Goal: Transaction & Acquisition: Purchase product/service

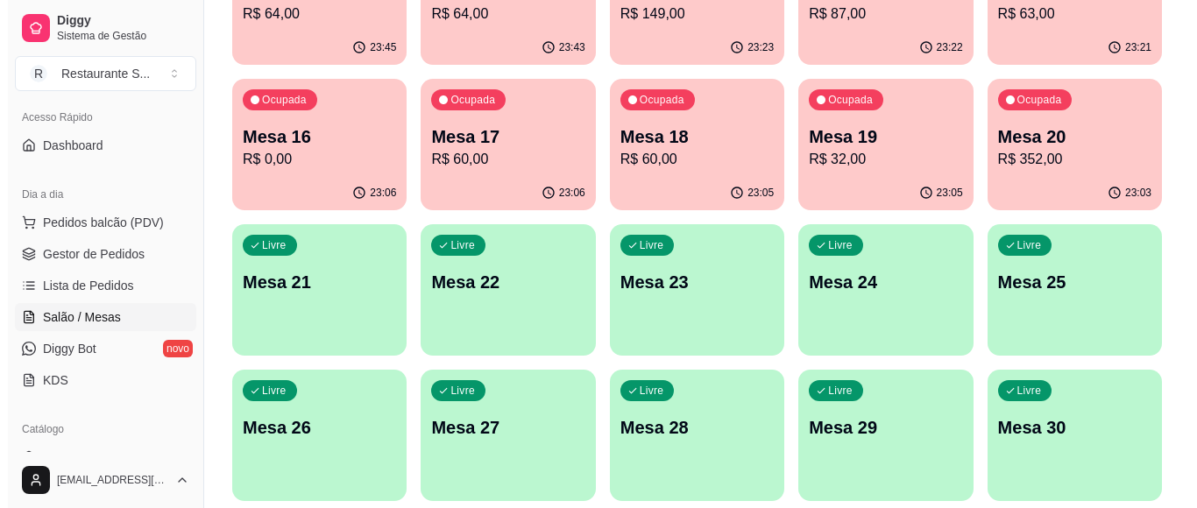
scroll to position [760, 0]
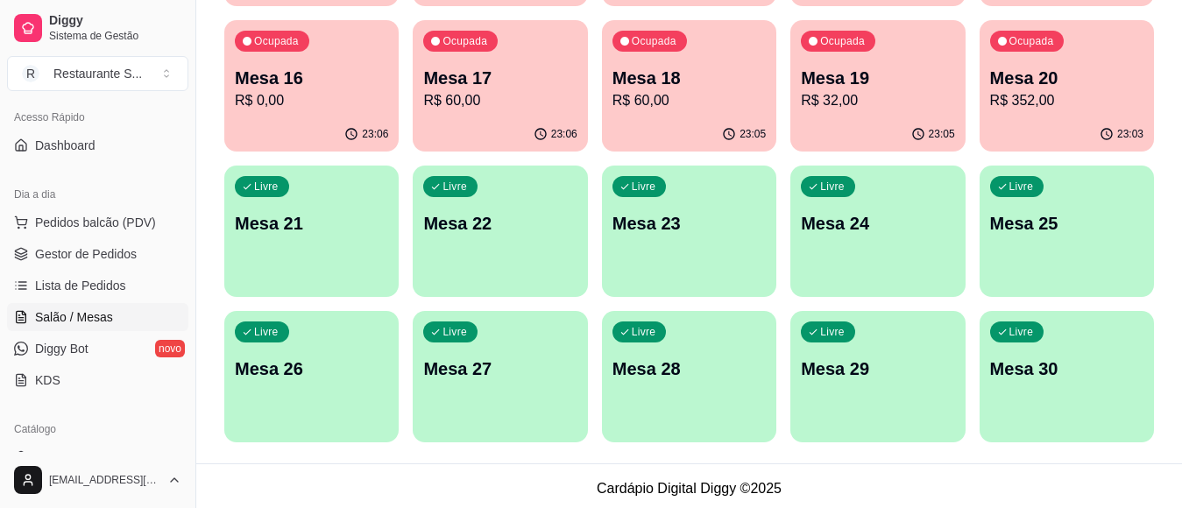
click at [359, 224] on p "Mesa 21" at bounding box center [311, 223] width 153 height 25
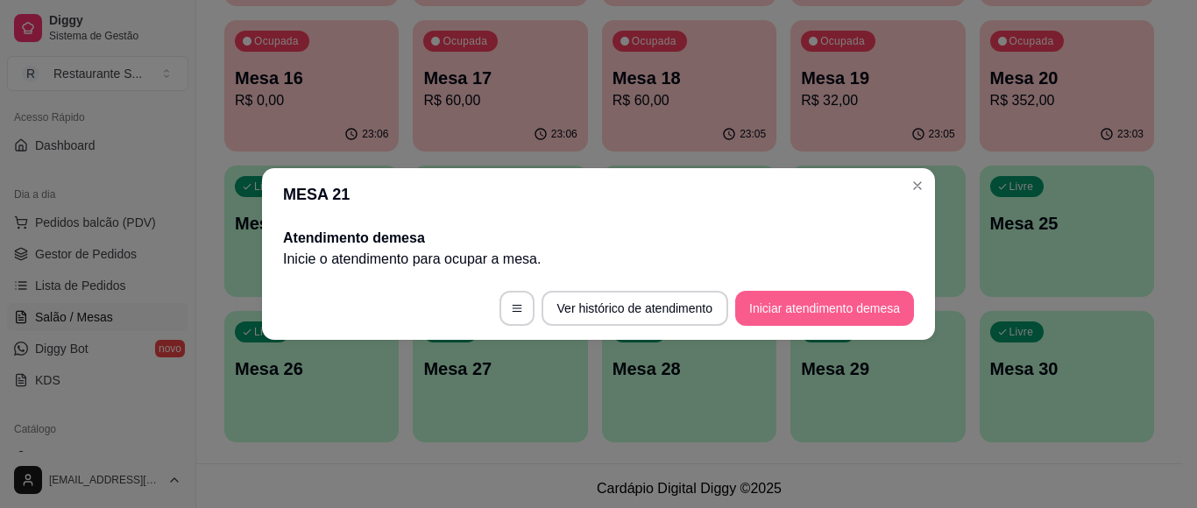
click at [799, 307] on button "Iniciar atendimento de mesa" at bounding box center [824, 308] width 179 height 35
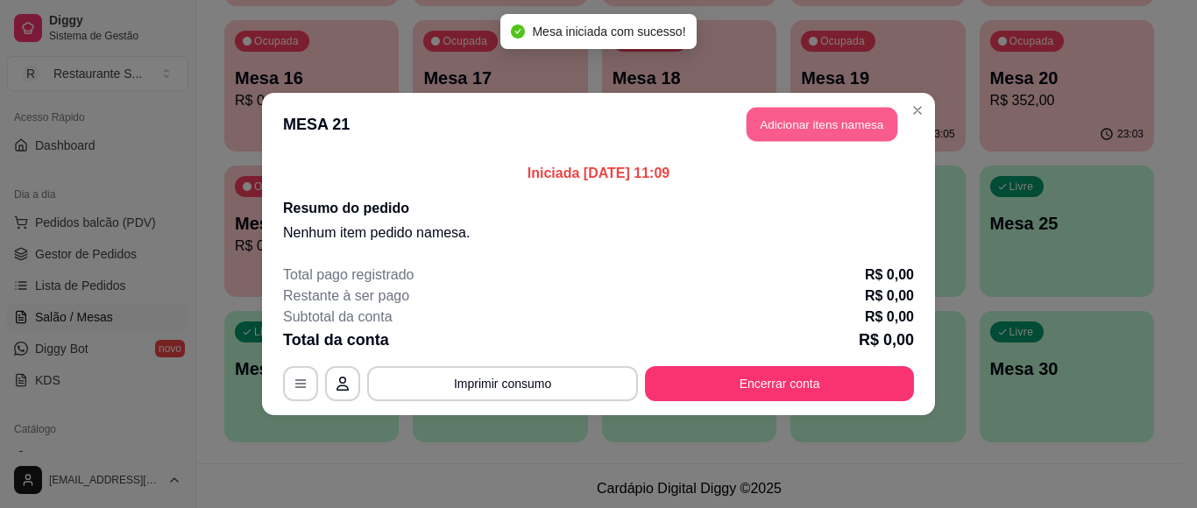
click at [772, 136] on button "Adicionar itens na mesa" at bounding box center [822, 125] width 151 height 34
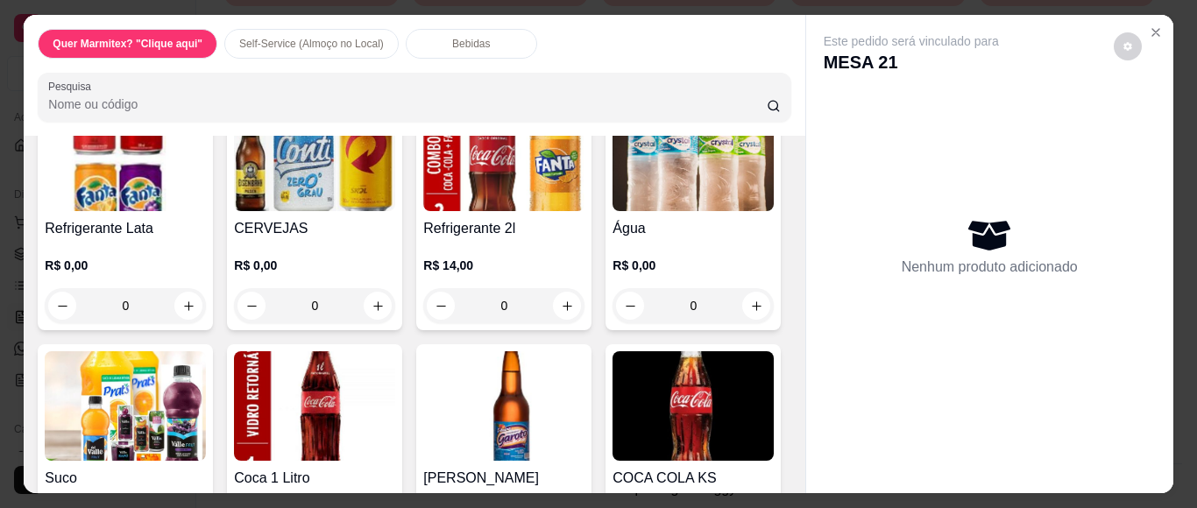
click at [182, 39] on div "0" at bounding box center [125, 21] width 161 height 35
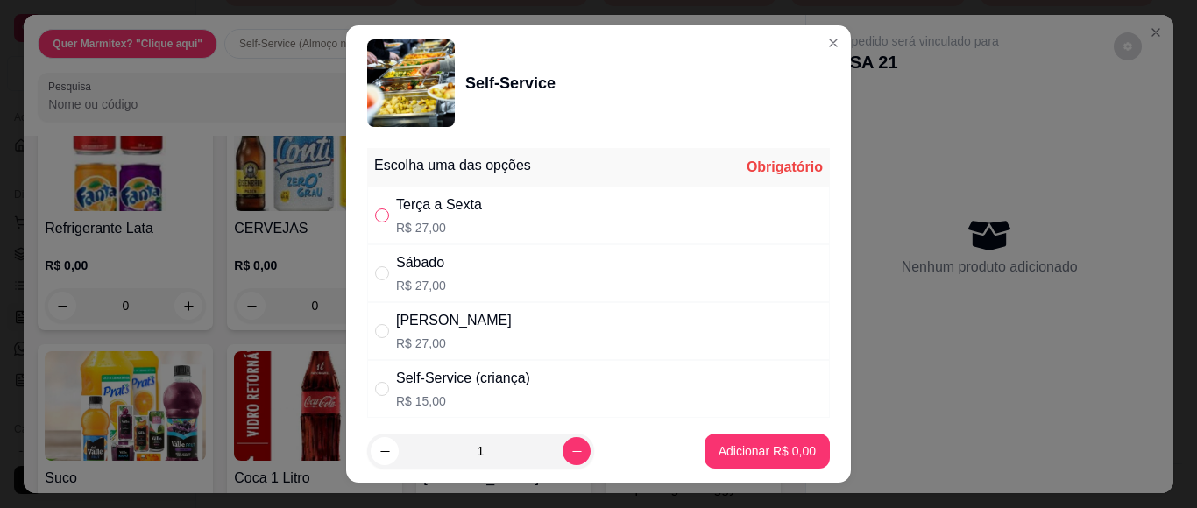
click at [375, 210] on input "" at bounding box center [382, 216] width 14 height 14
radio input "true"
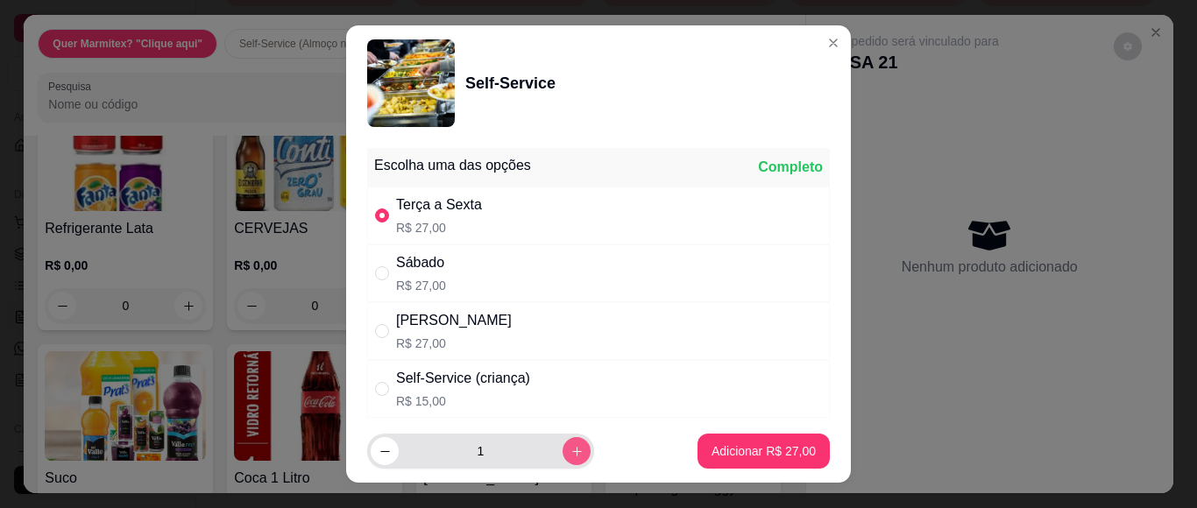
click at [571, 452] on icon "increase-product-quantity" at bounding box center [577, 451] width 13 height 13
click at [572, 452] on icon "increase-product-quantity" at bounding box center [577, 452] width 10 height 10
type input "4"
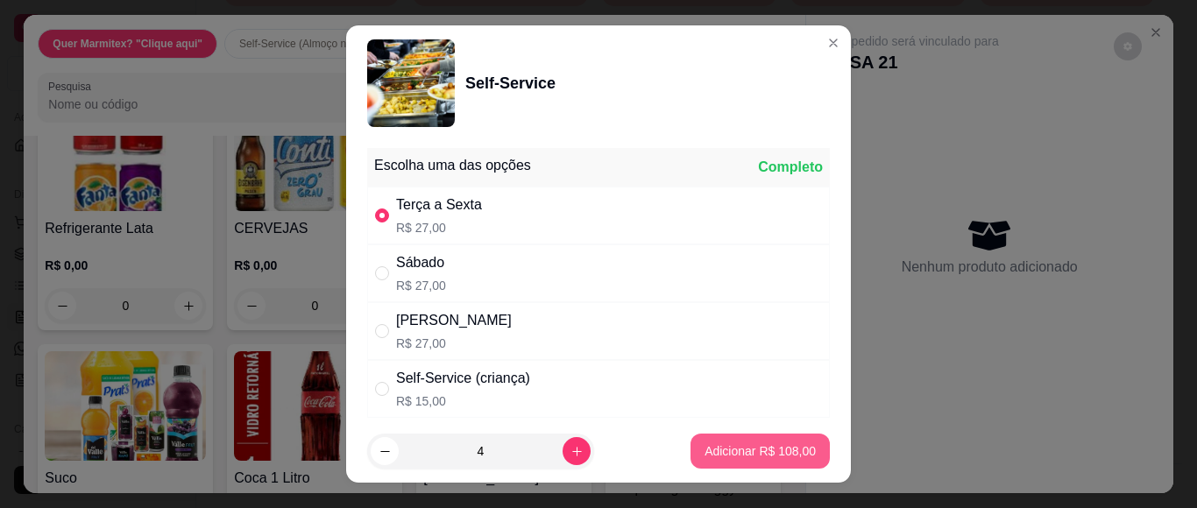
click at [732, 446] on p "Adicionar R$ 108,00" at bounding box center [760, 452] width 111 height 18
type input "4"
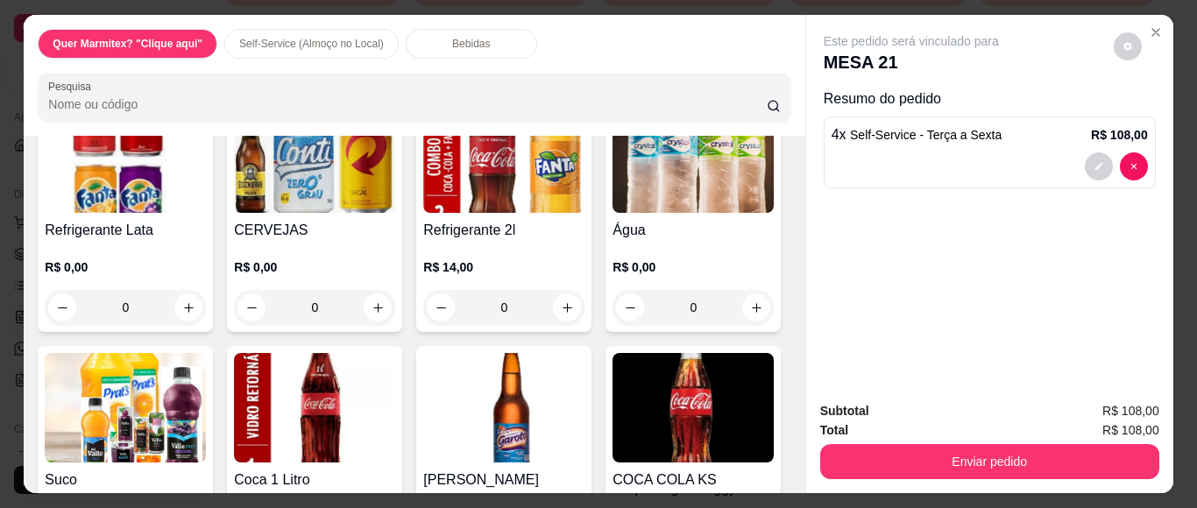
scroll to position [761, 0]
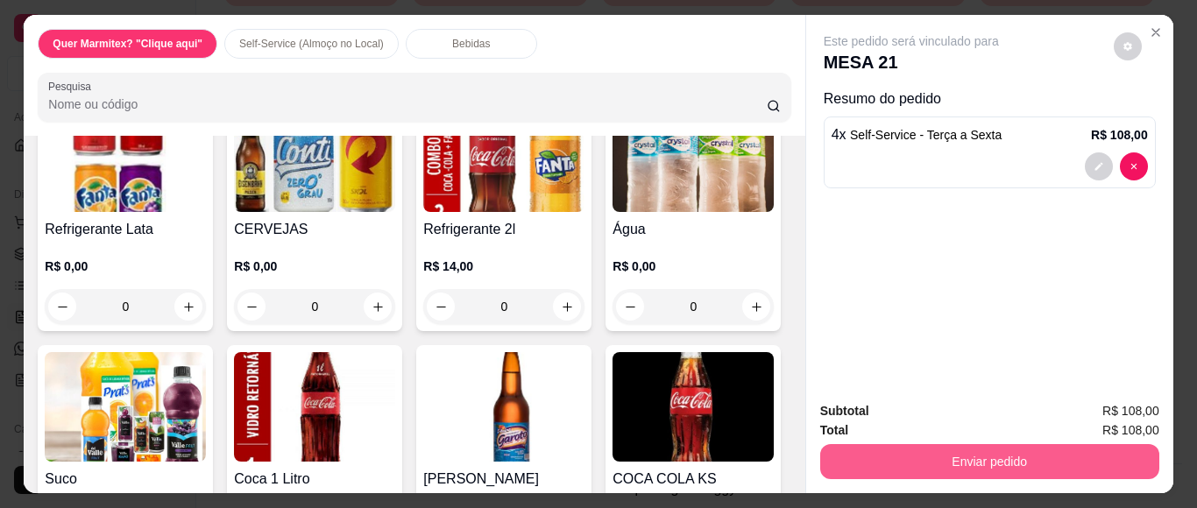
click at [908, 461] on button "Enviar pedido" at bounding box center [989, 461] width 339 height 35
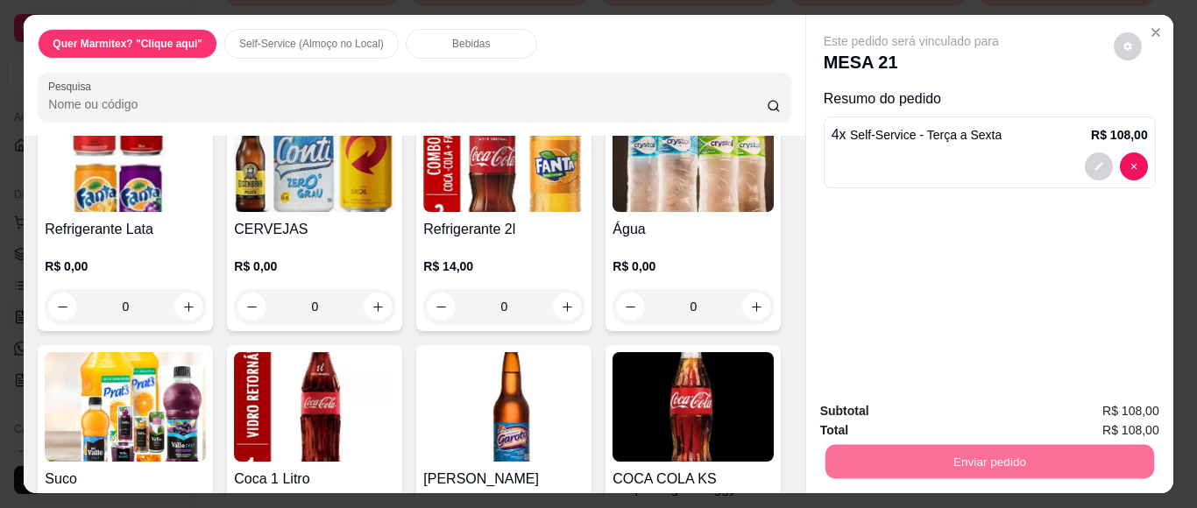
click at [918, 394] on button "Não registrar e enviar pedido" at bounding box center [931, 410] width 182 height 33
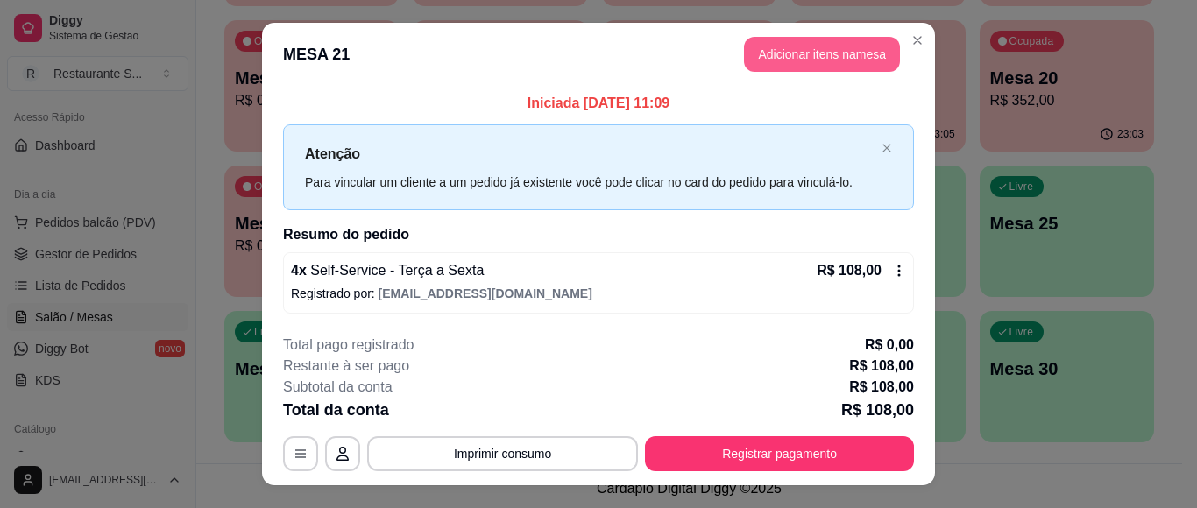
click at [834, 51] on button "Adicionar itens na mesa" at bounding box center [822, 54] width 156 height 35
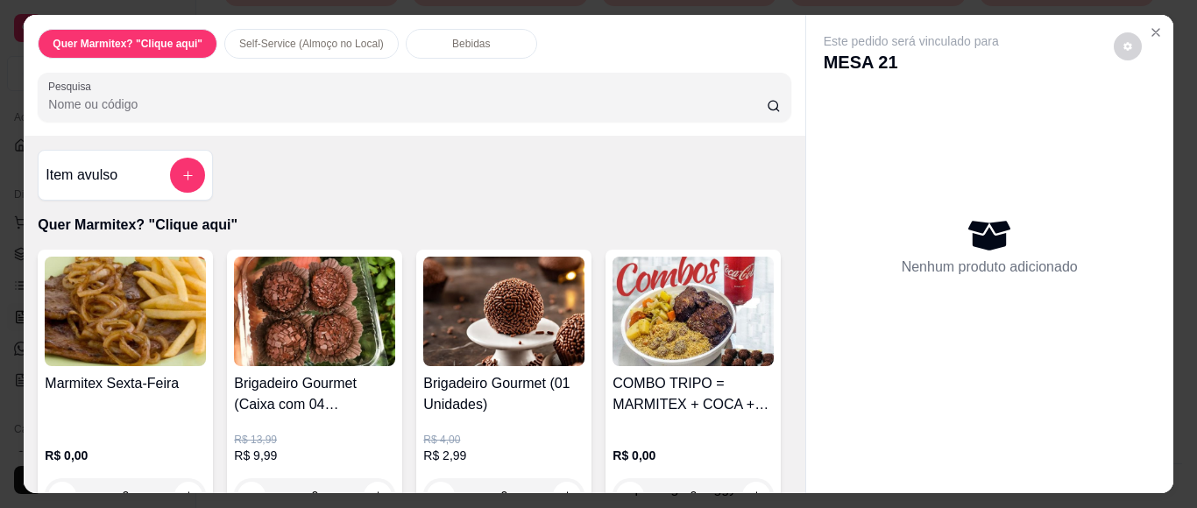
scroll to position [175, 0]
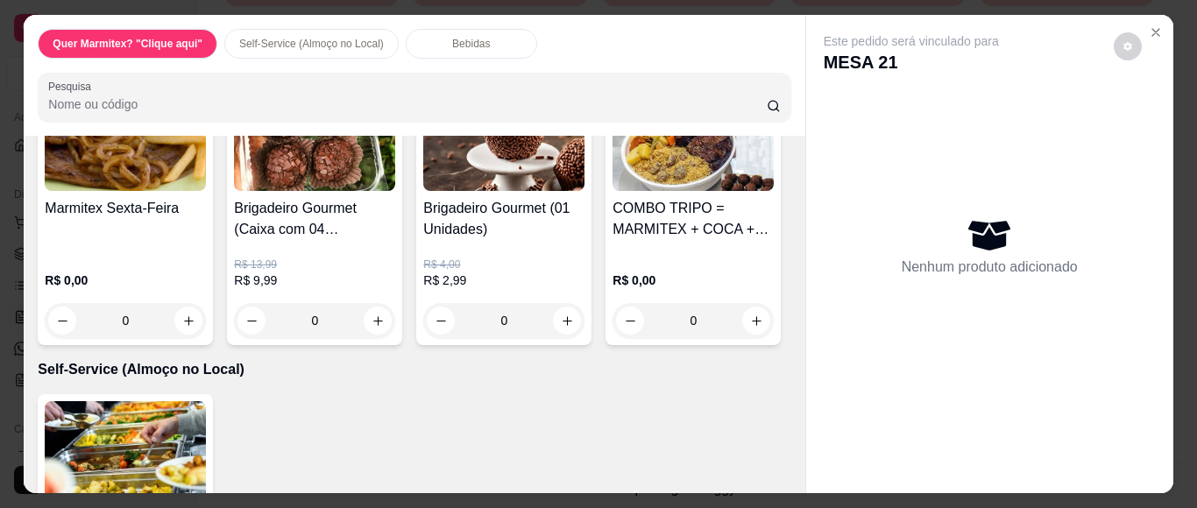
click at [191, 317] on div "0" at bounding box center [125, 320] width 161 height 35
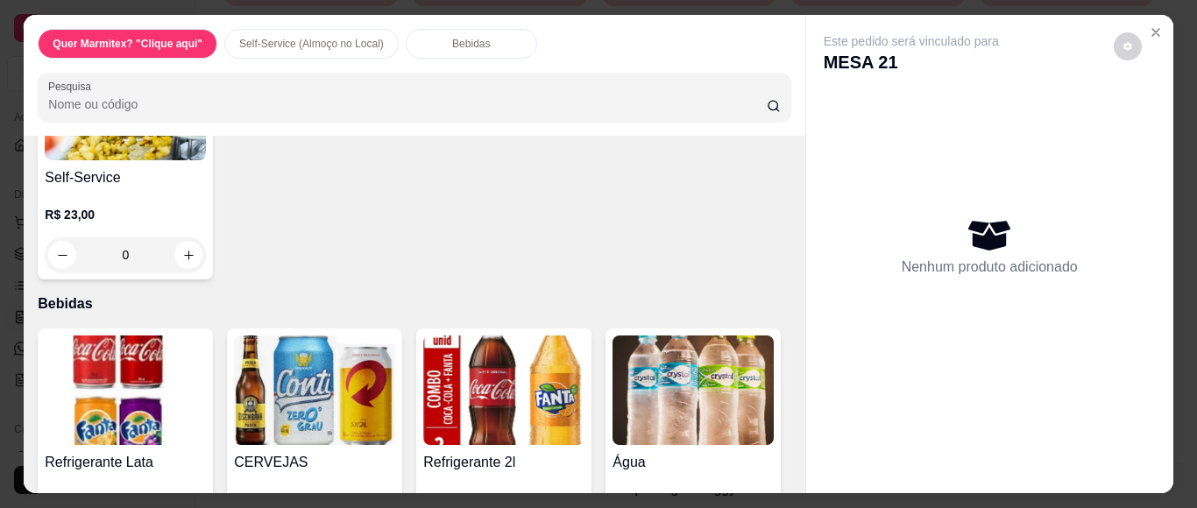
scroll to position [642, 0]
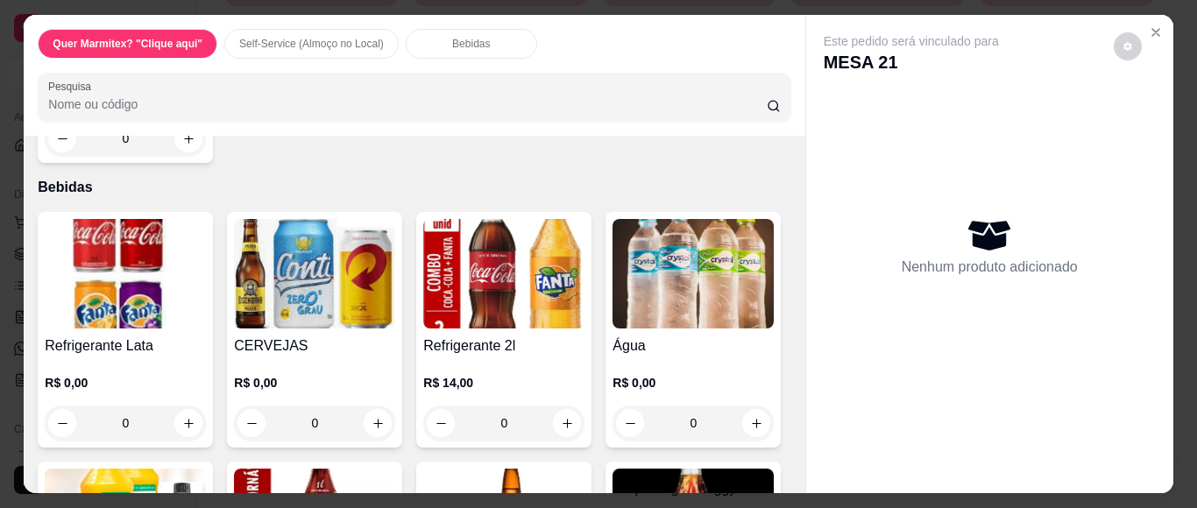
click at [174, 156] on div "0" at bounding box center [125, 138] width 161 height 35
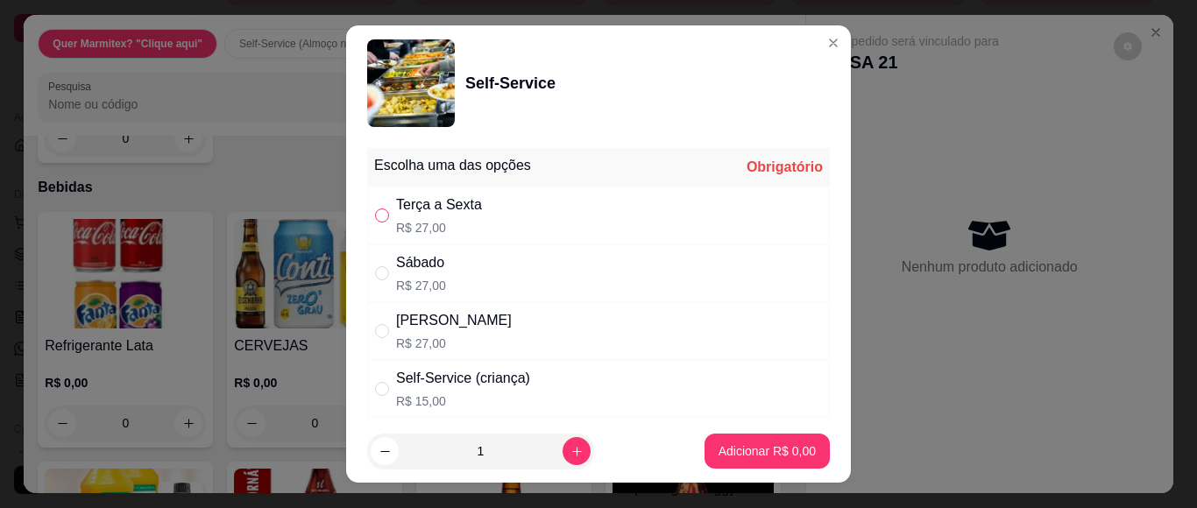
click at [376, 212] on input "" at bounding box center [382, 216] width 14 height 14
radio input "true"
click at [741, 452] on p "Adicionar R$ 27,00" at bounding box center [764, 452] width 104 height 18
type input "1"
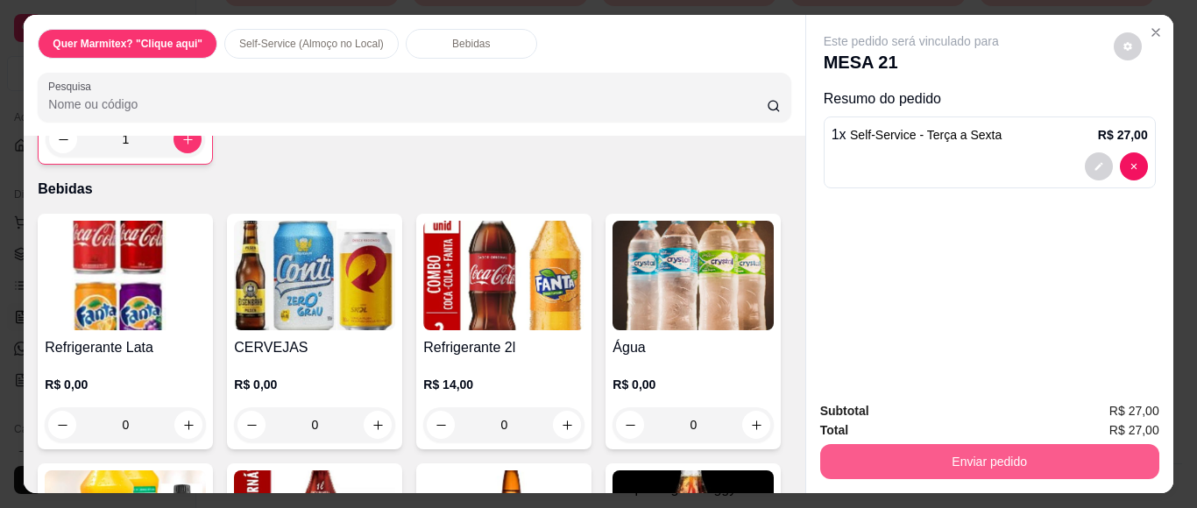
click at [919, 448] on button "Enviar pedido" at bounding box center [989, 461] width 339 height 35
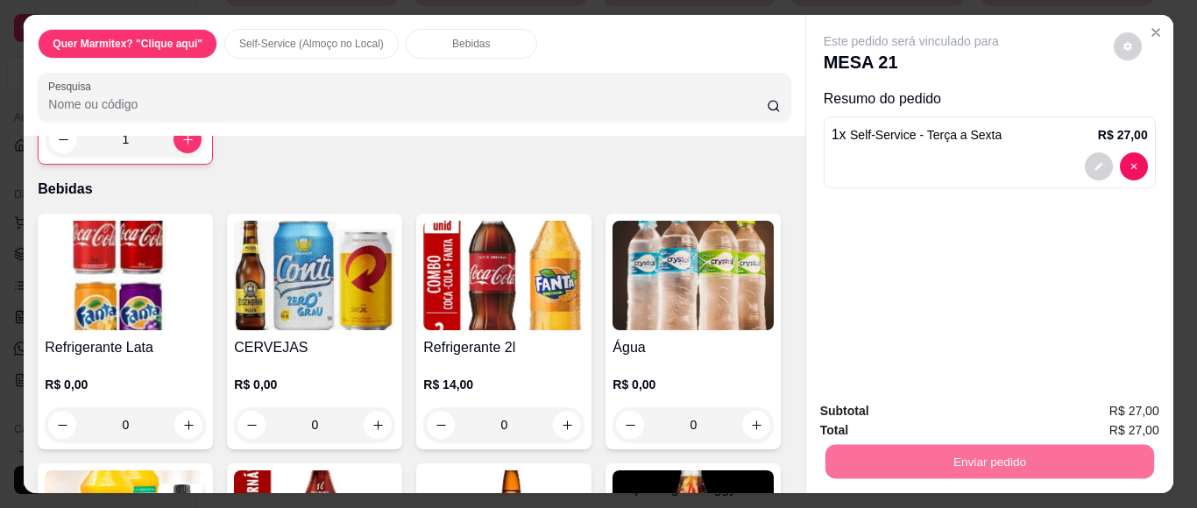
click at [888, 418] on button "Não registrar e enviar pedido" at bounding box center [931, 410] width 182 height 33
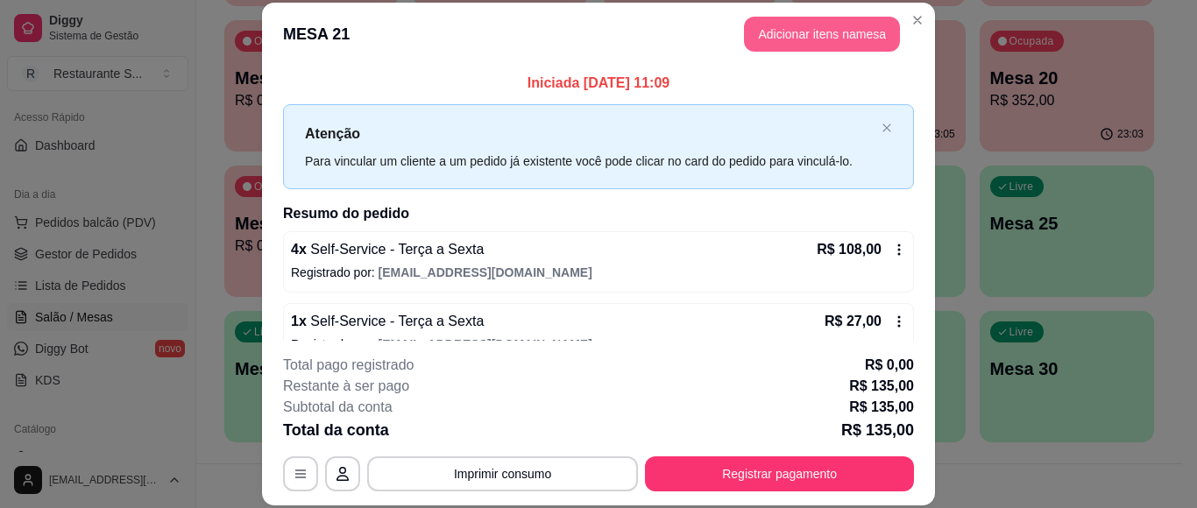
click at [836, 40] on button "Adicionar itens na mesa" at bounding box center [822, 34] width 156 height 35
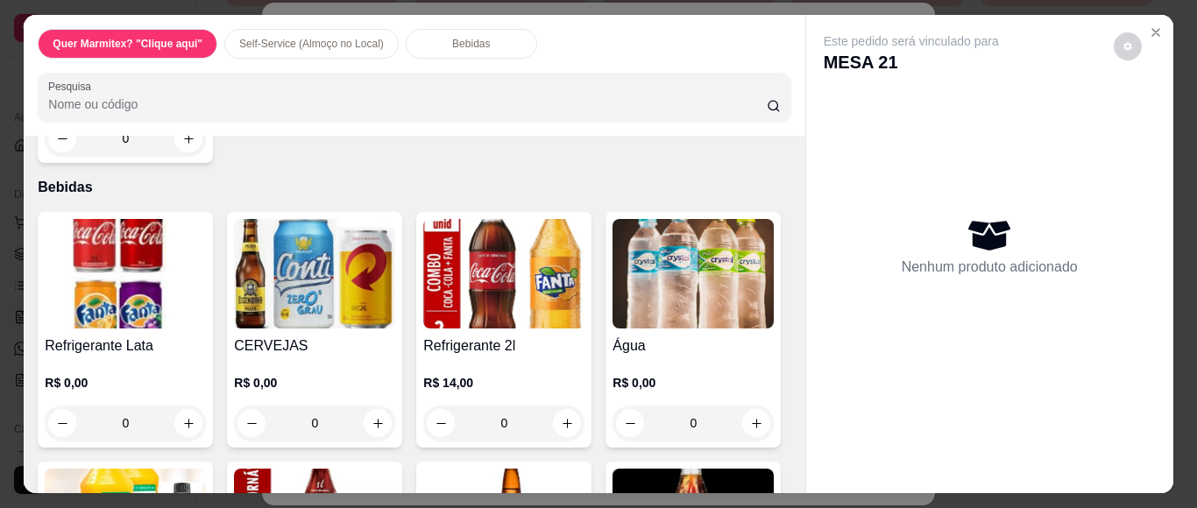
click at [181, 156] on div "0" at bounding box center [125, 138] width 161 height 35
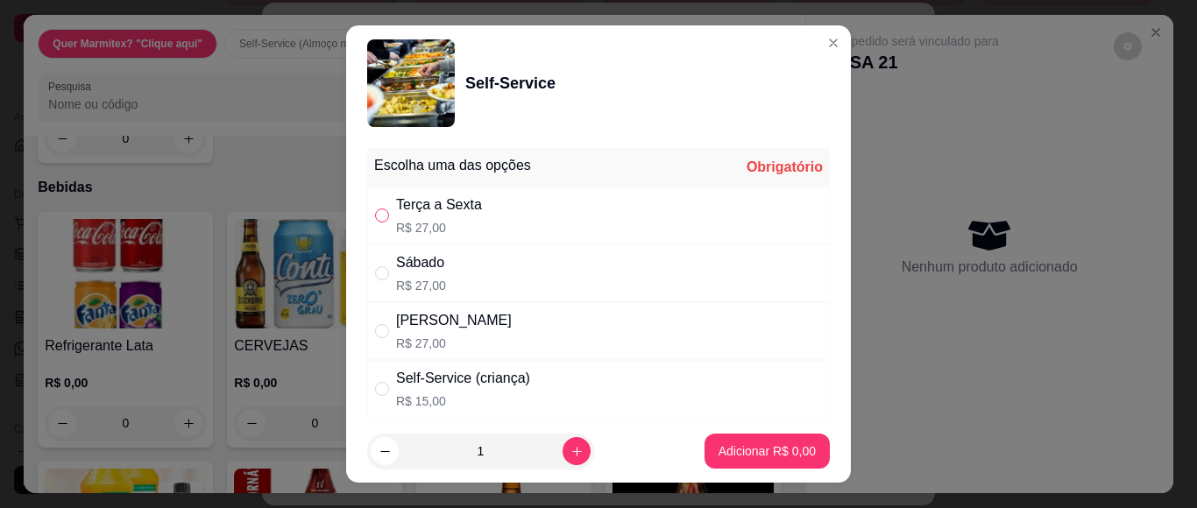
click at [380, 212] on input "" at bounding box center [382, 216] width 14 height 14
radio input "true"
click at [713, 455] on p "Adicionar R$ 27,00" at bounding box center [764, 451] width 102 height 17
type input "1"
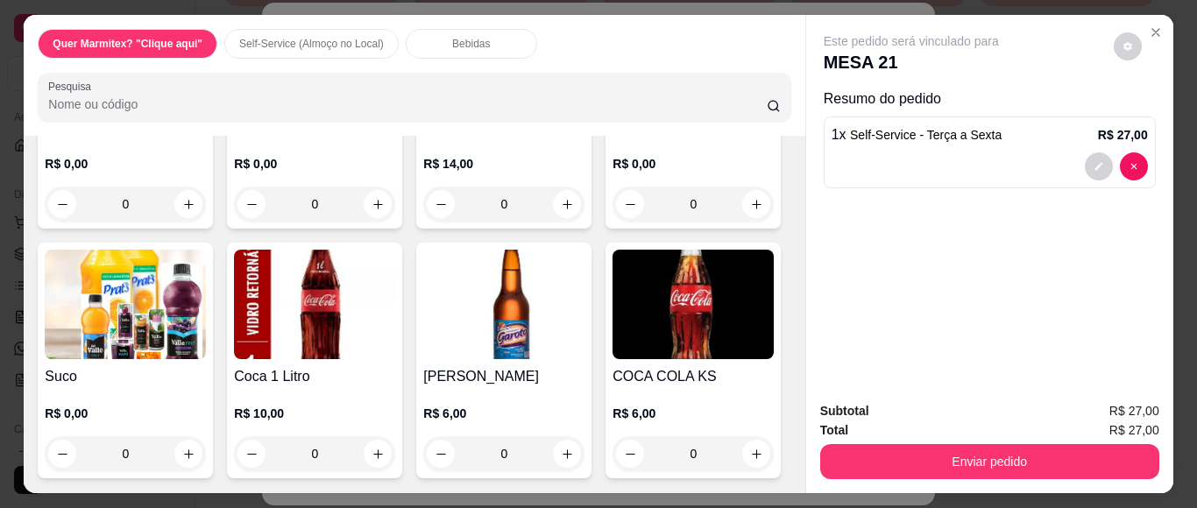
scroll to position [975, 0]
click at [173, 222] on div "0" at bounding box center [125, 204] width 161 height 35
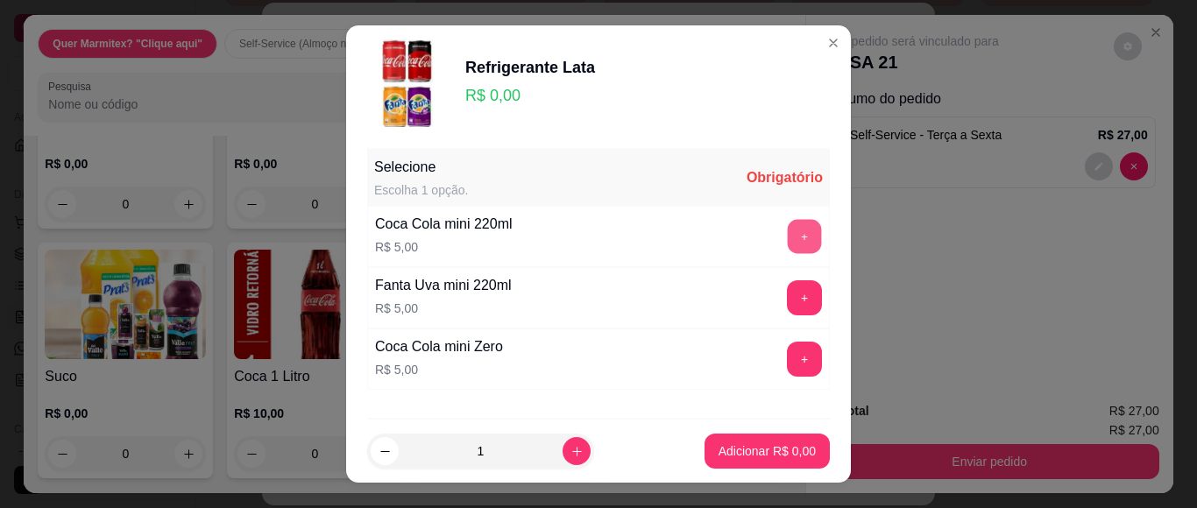
click at [788, 235] on button "+" at bounding box center [805, 237] width 34 height 34
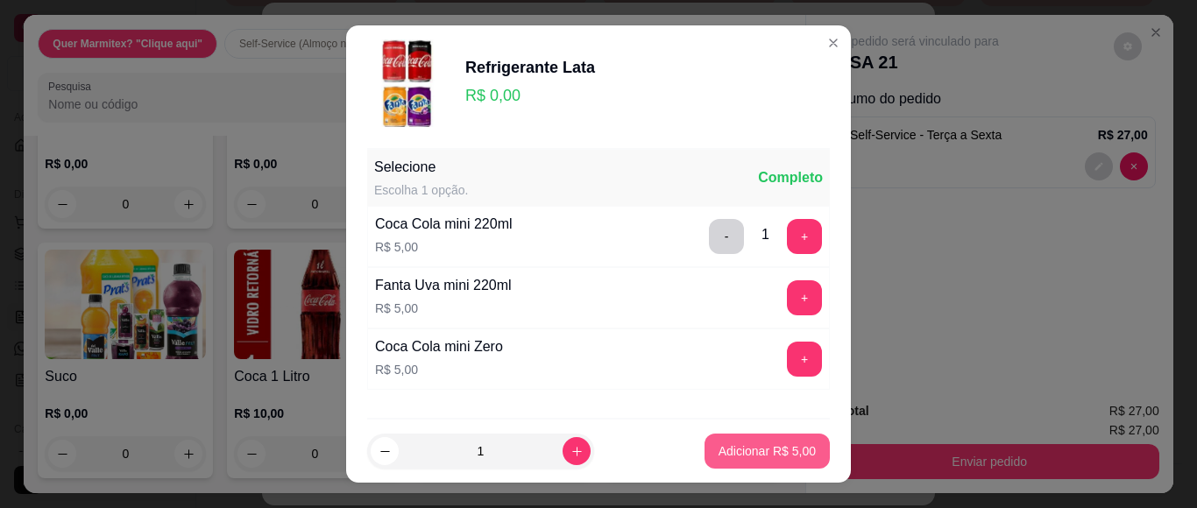
click at [773, 452] on p "Adicionar R$ 5,00" at bounding box center [767, 452] width 97 height 18
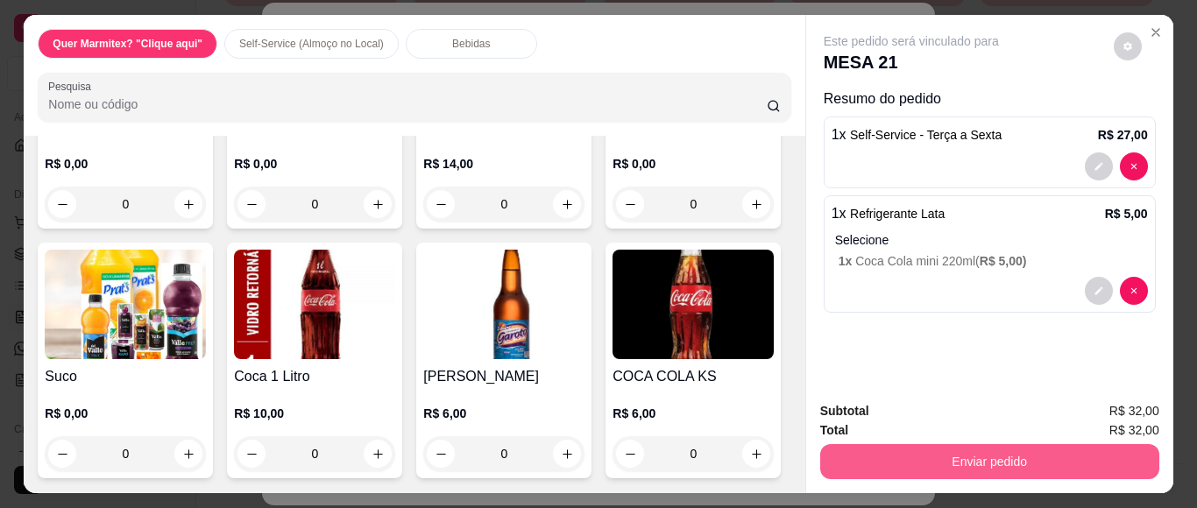
click at [981, 446] on button "Enviar pedido" at bounding box center [989, 461] width 339 height 35
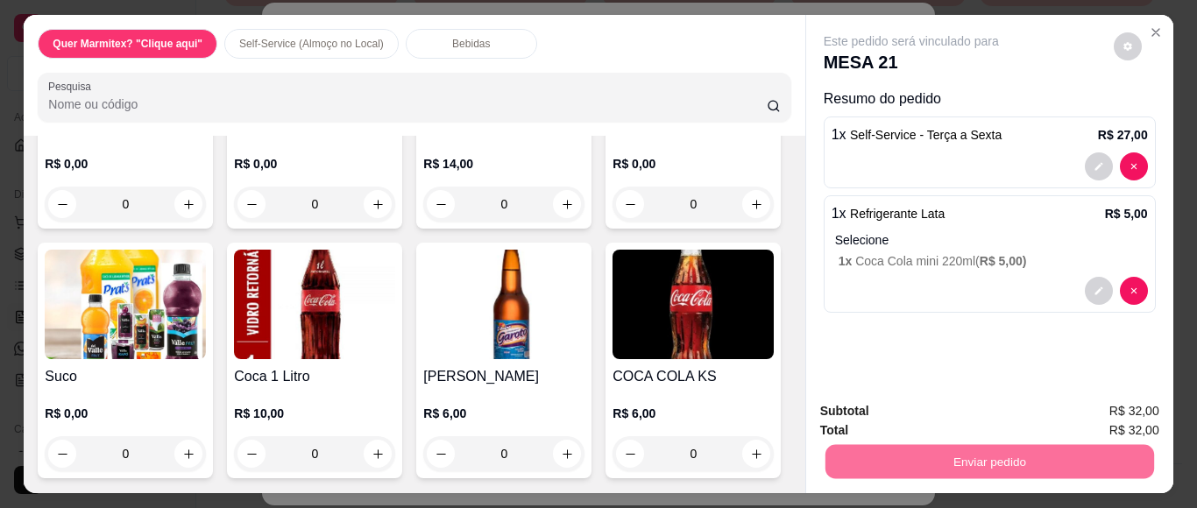
click at [961, 408] on button "Não registrar e enviar pedido" at bounding box center [930, 410] width 177 height 32
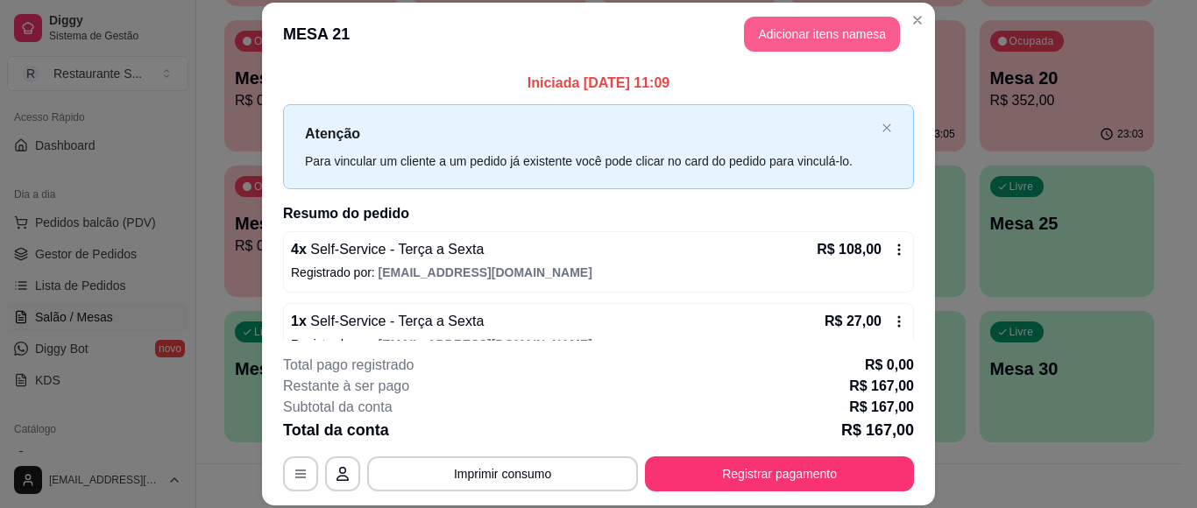
click at [792, 28] on button "Adicionar itens na mesa" at bounding box center [822, 34] width 156 height 35
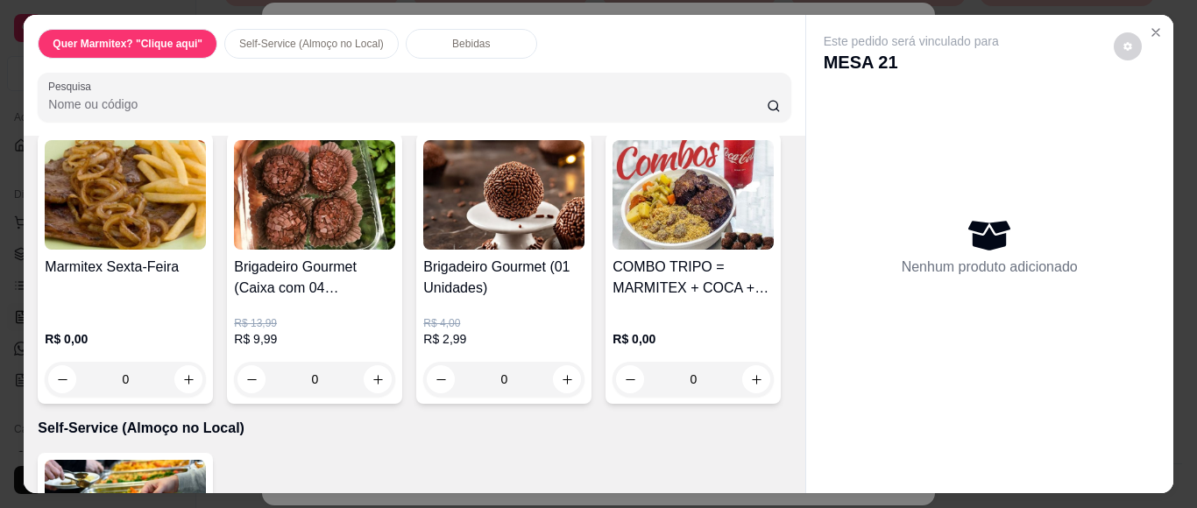
scroll to position [175, 0]
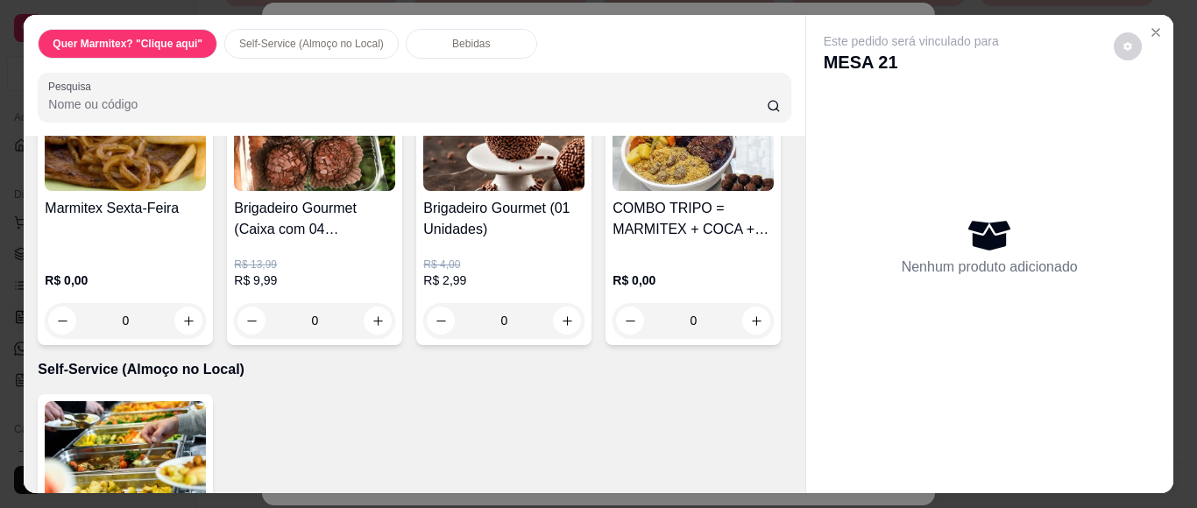
click at [176, 321] on div "0" at bounding box center [125, 320] width 161 height 35
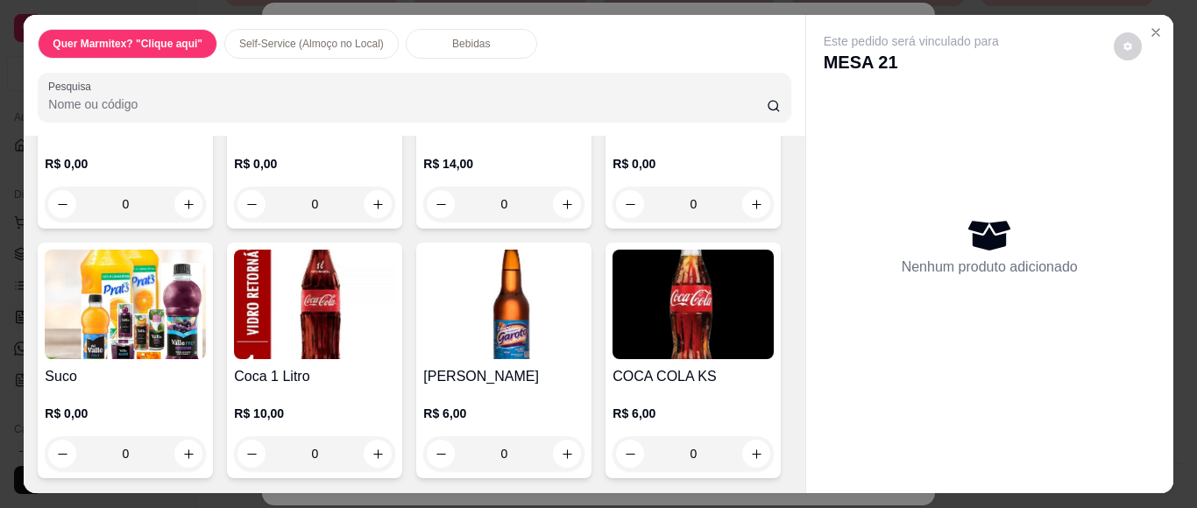
scroll to position [760, 0]
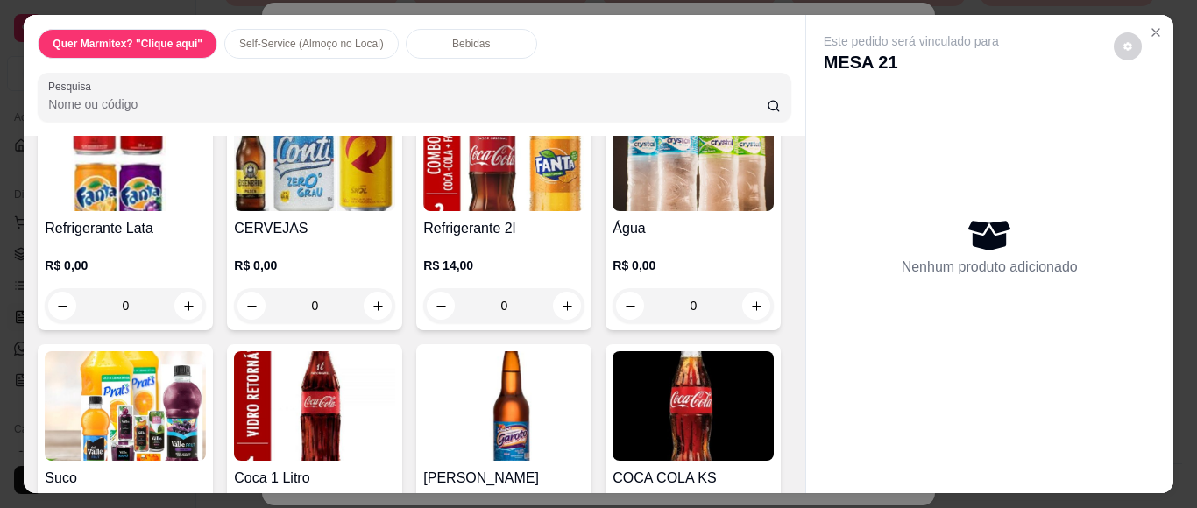
click at [185, 39] on div "0" at bounding box center [125, 21] width 161 height 35
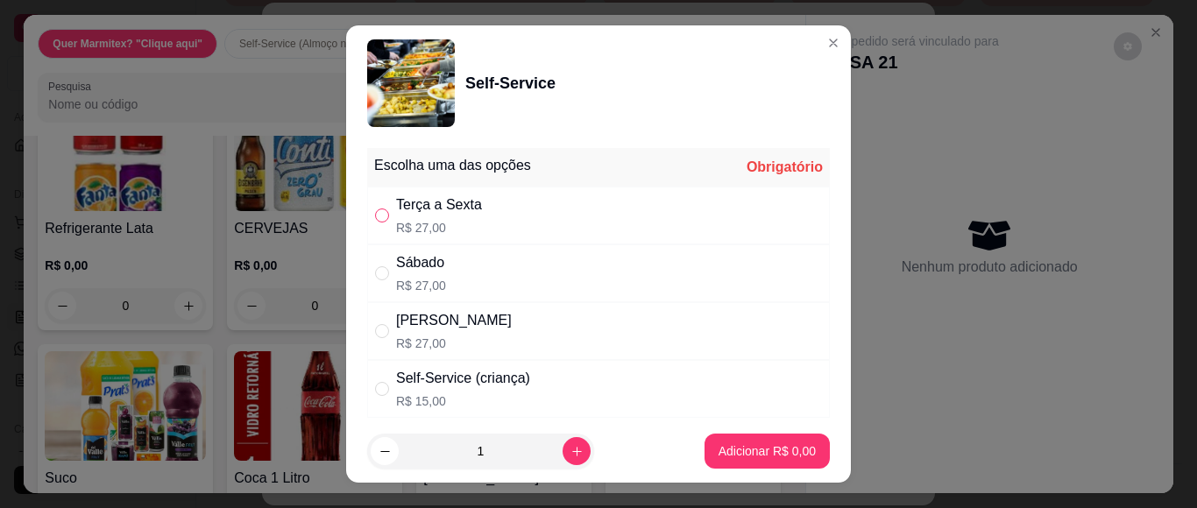
click at [380, 214] on input "" at bounding box center [382, 216] width 14 height 14
radio input "true"
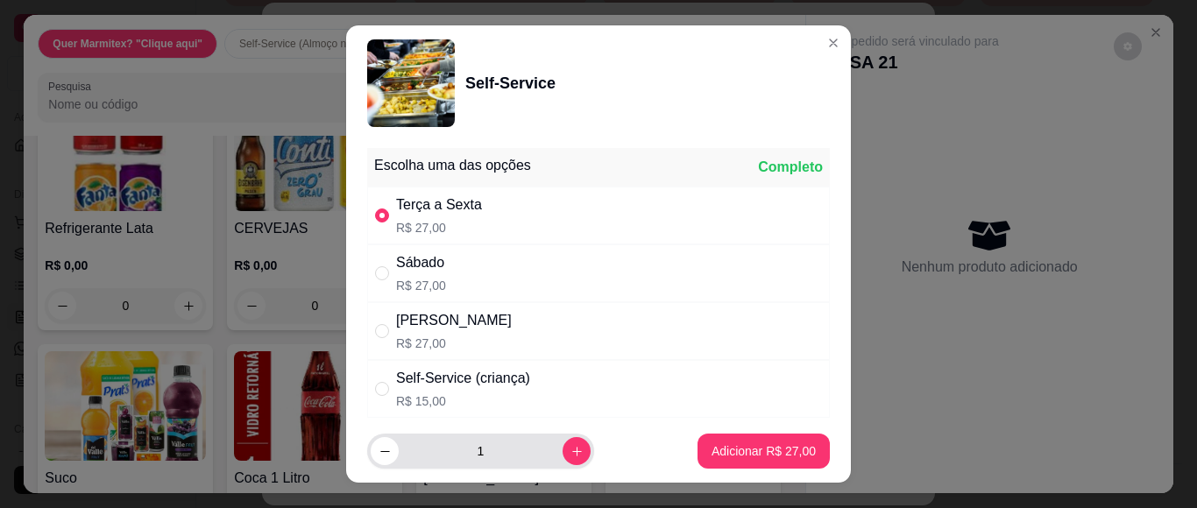
drag, startPoint x: 533, startPoint y: 441, endPoint x: 542, endPoint y: 446, distance: 10.2
click at [539, 444] on div "1" at bounding box center [481, 451] width 220 height 35
click at [571, 453] on icon "increase-product-quantity" at bounding box center [577, 451] width 13 height 13
click at [380, 451] on icon "decrease-product-quantity" at bounding box center [384, 451] width 9 height 1
type input "1"
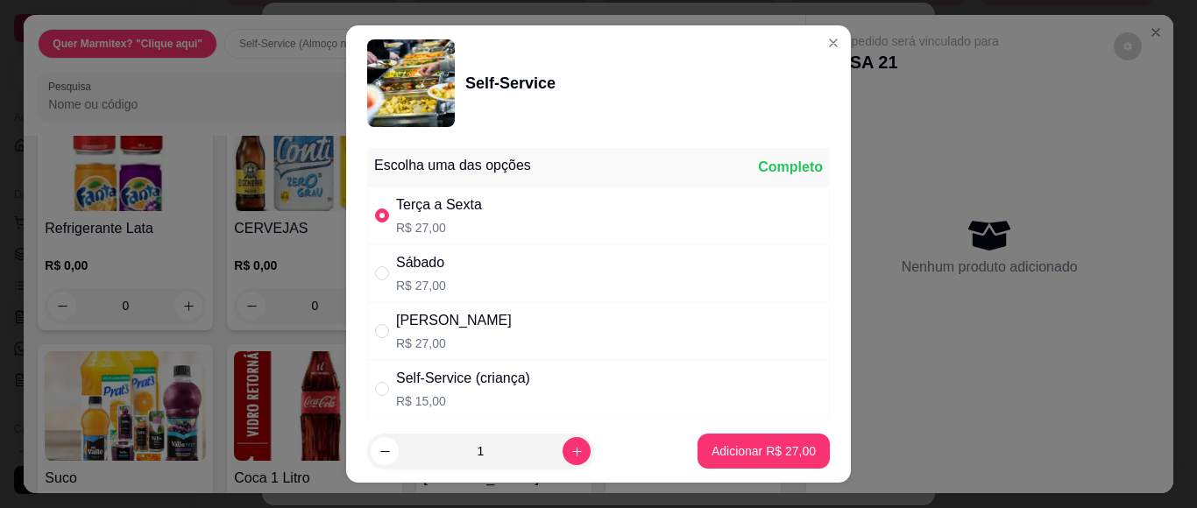
click at [763, 430] on footer "1 Adicionar R$ 27,00" at bounding box center [598, 451] width 505 height 63
click at [760, 448] on p "Adicionar R$ 27,00" at bounding box center [764, 452] width 104 height 18
type input "1"
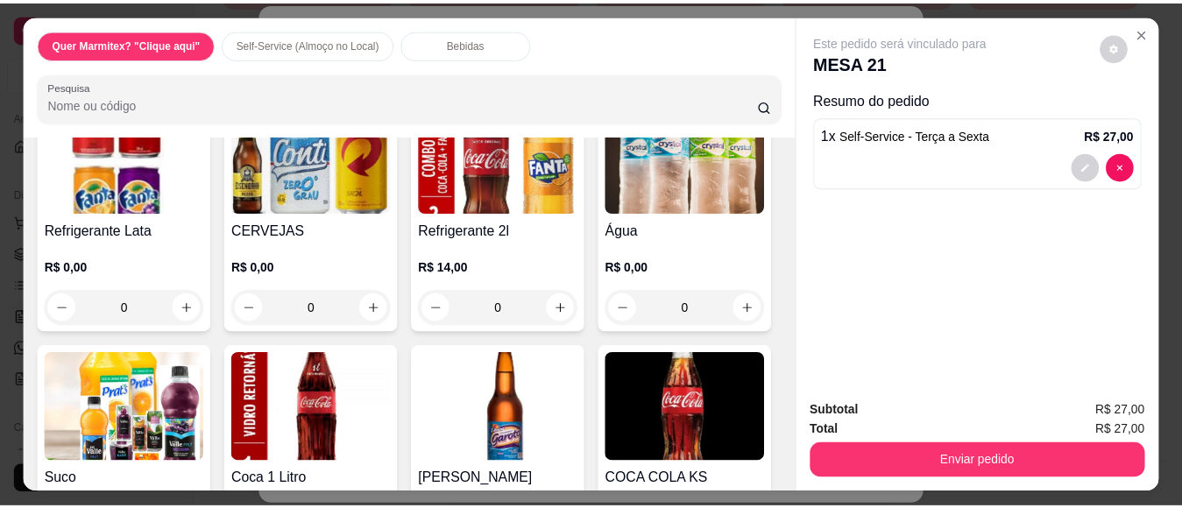
scroll to position [761, 0]
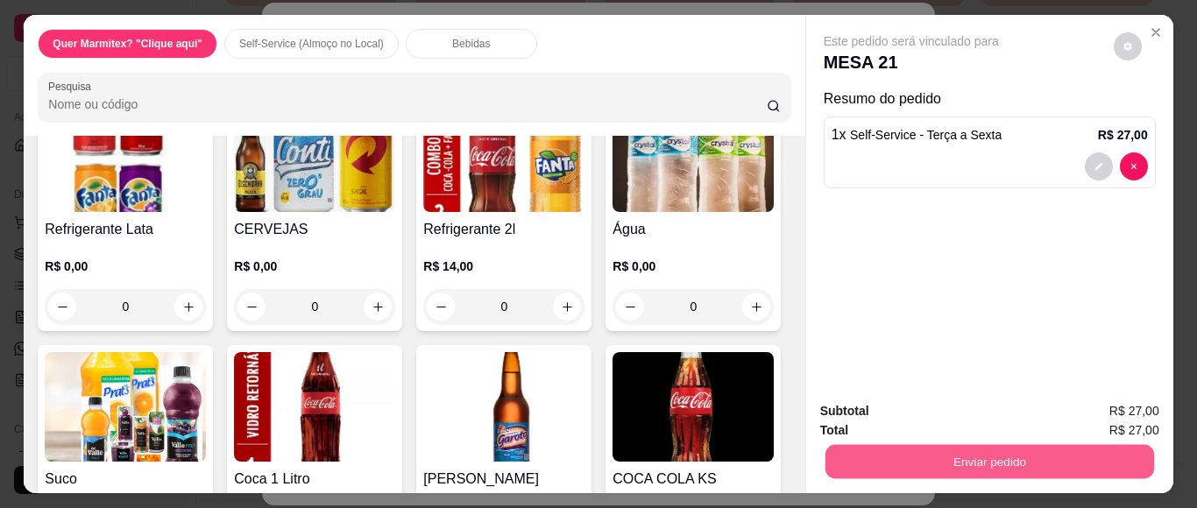
click at [904, 461] on button "Enviar pedido" at bounding box center [989, 461] width 329 height 34
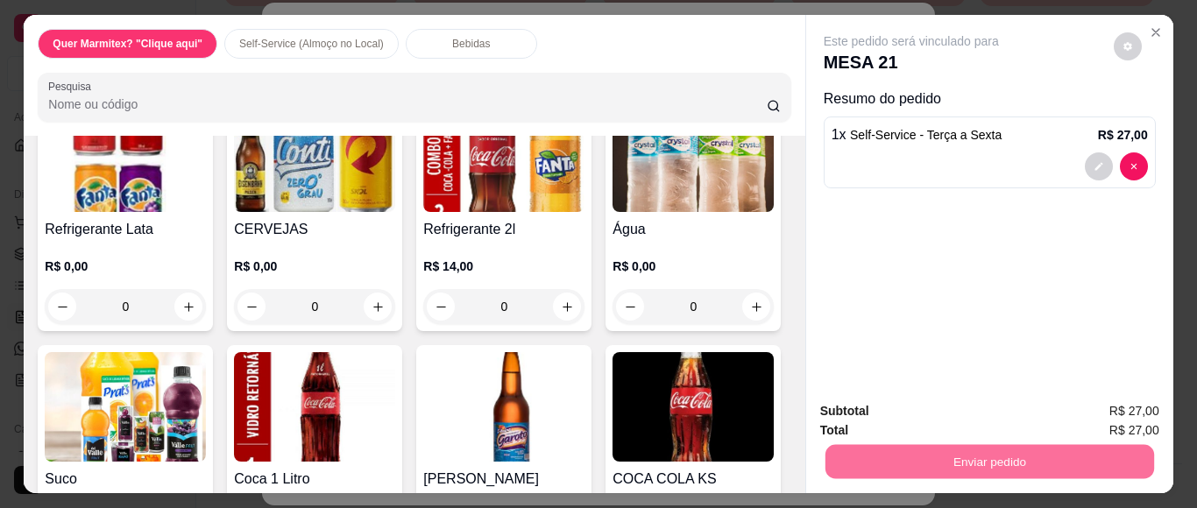
click at [909, 403] on button "Não registrar e enviar pedido" at bounding box center [930, 410] width 177 height 32
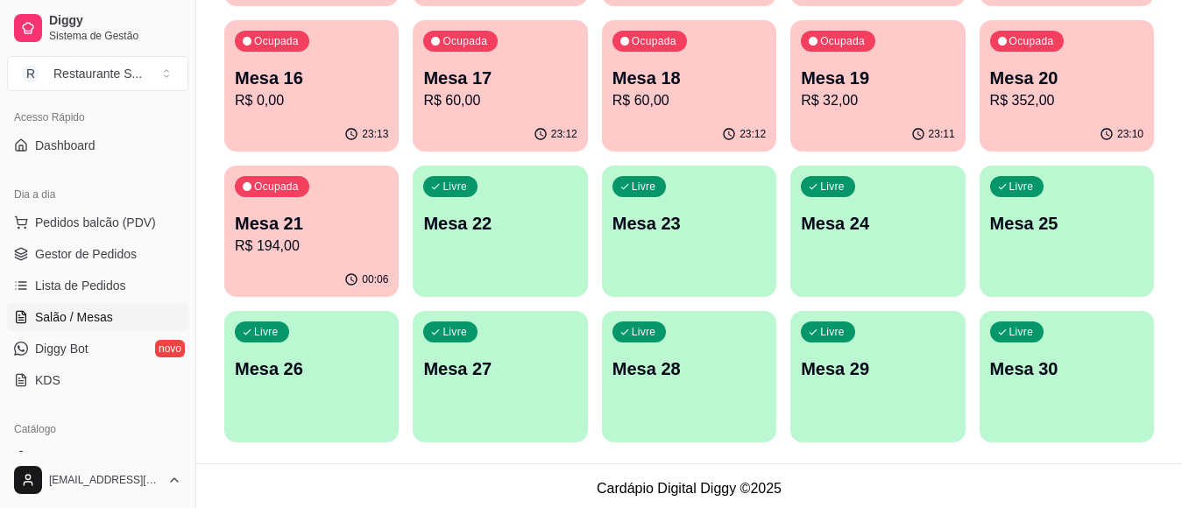
scroll to position [409, 0]
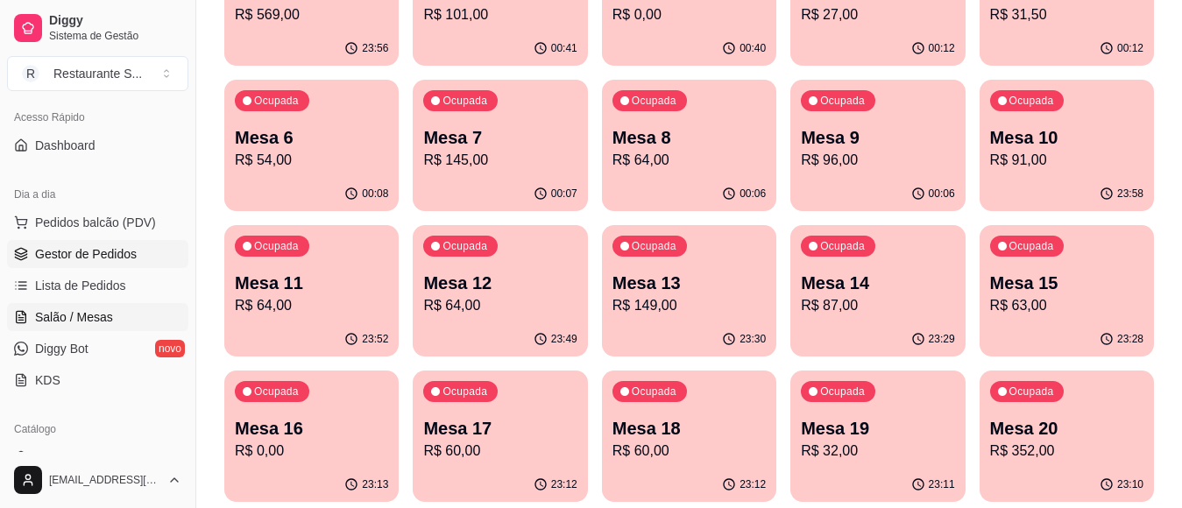
click at [73, 246] on span "Gestor de Pedidos" at bounding box center [86, 254] width 102 height 18
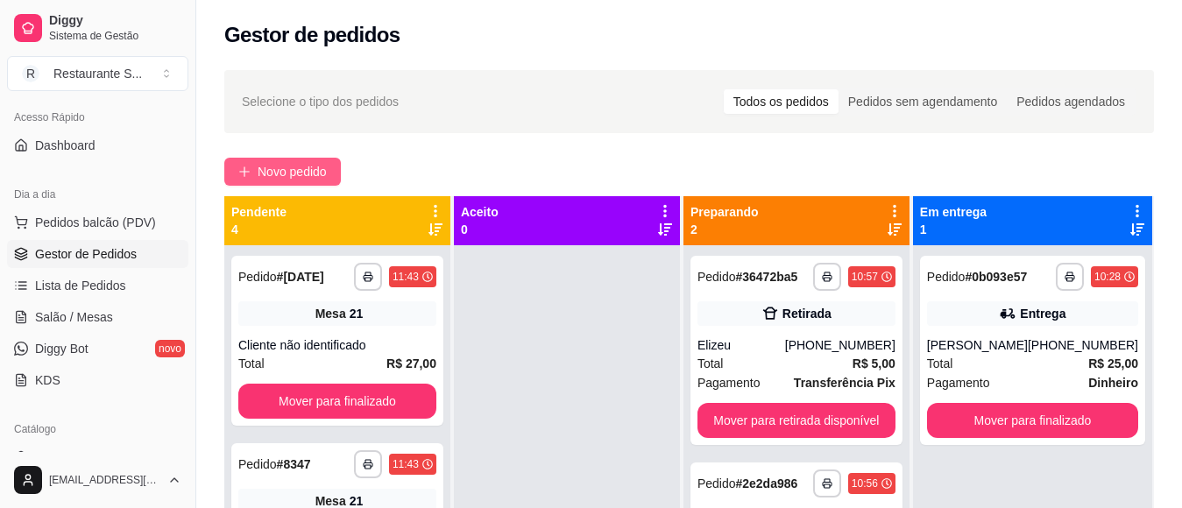
click at [260, 165] on span "Novo pedido" at bounding box center [292, 171] width 69 height 19
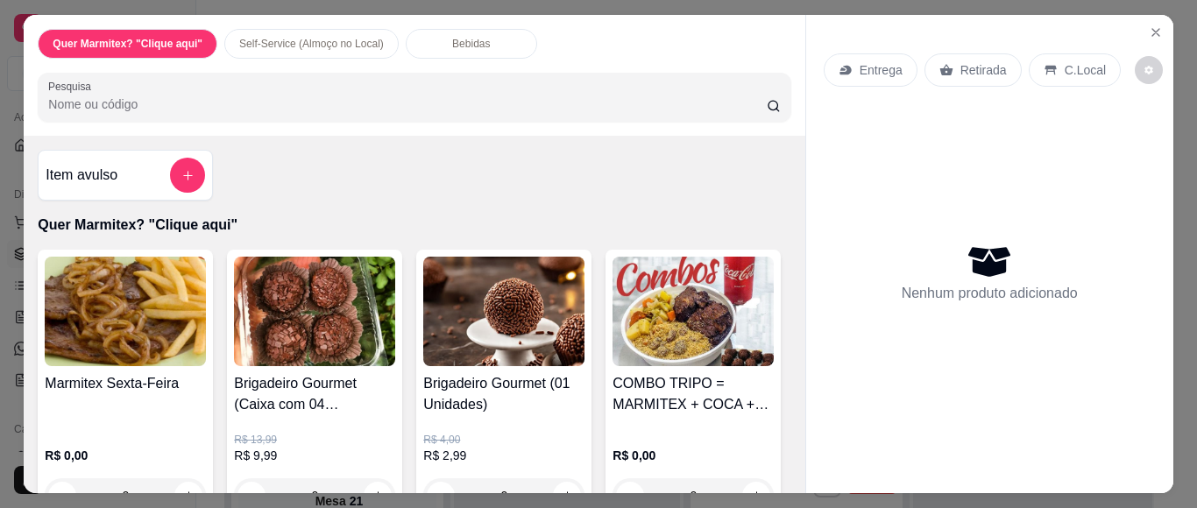
scroll to position [175, 0]
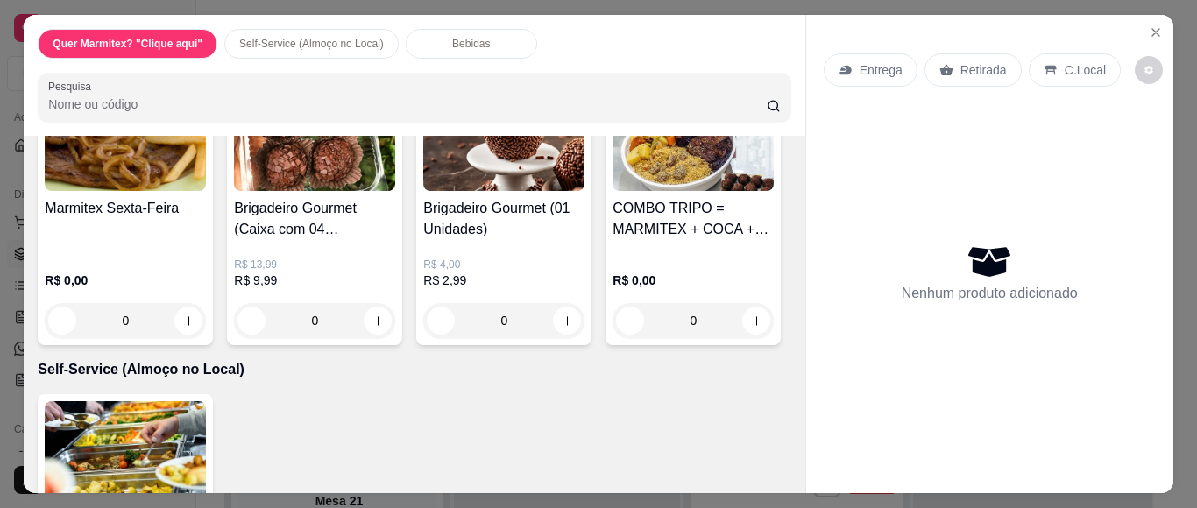
click at [183, 309] on div "0" at bounding box center [125, 320] width 161 height 35
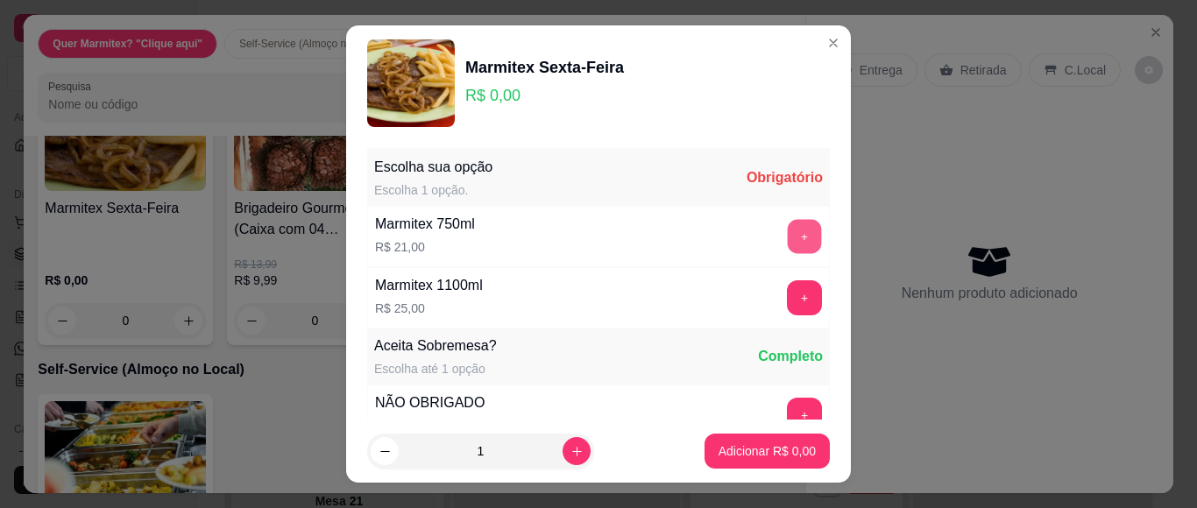
click at [788, 250] on button "+" at bounding box center [805, 237] width 34 height 34
click at [787, 459] on button "+" at bounding box center [804, 476] width 35 height 35
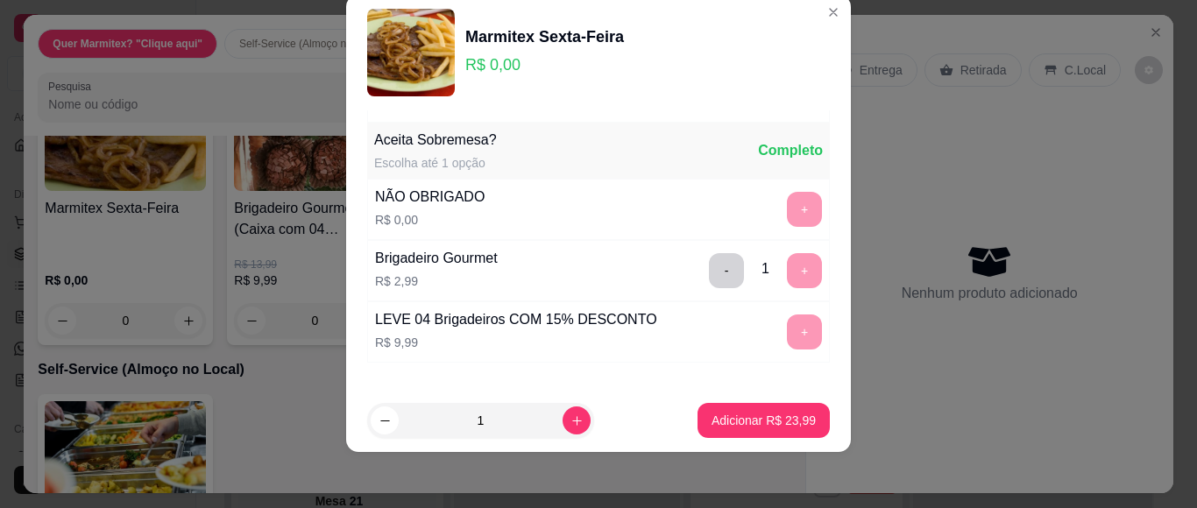
scroll to position [280, 0]
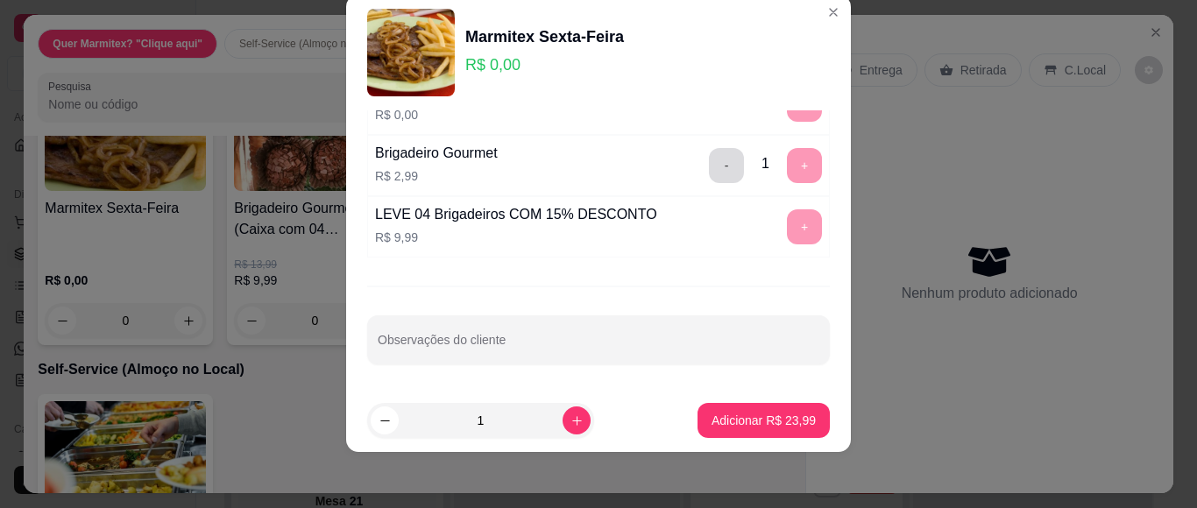
click at [709, 167] on button "-" at bounding box center [726, 165] width 35 height 35
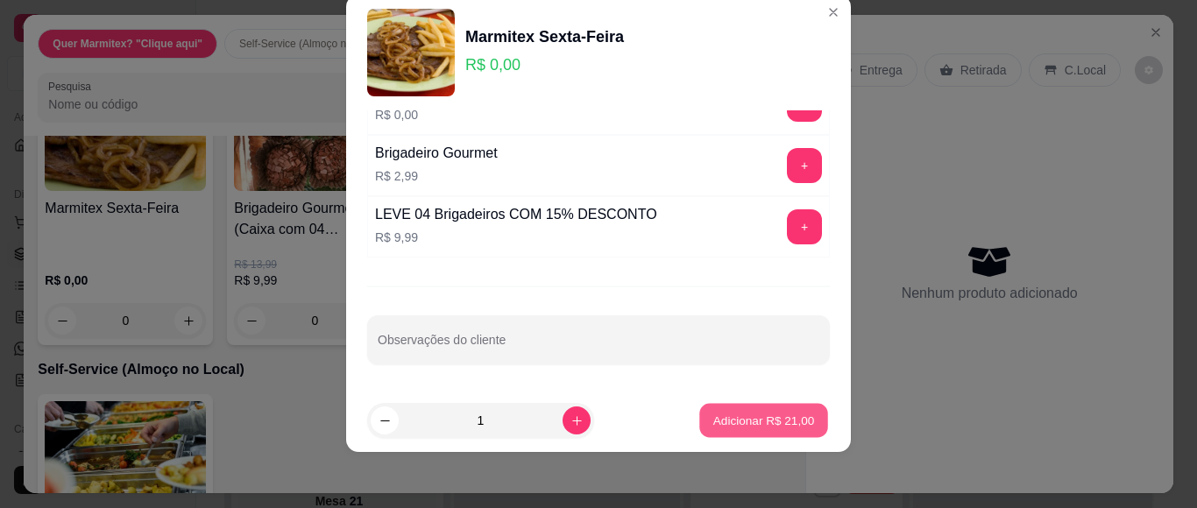
click at [775, 422] on p "Adicionar R$ 21,00" at bounding box center [764, 420] width 102 height 17
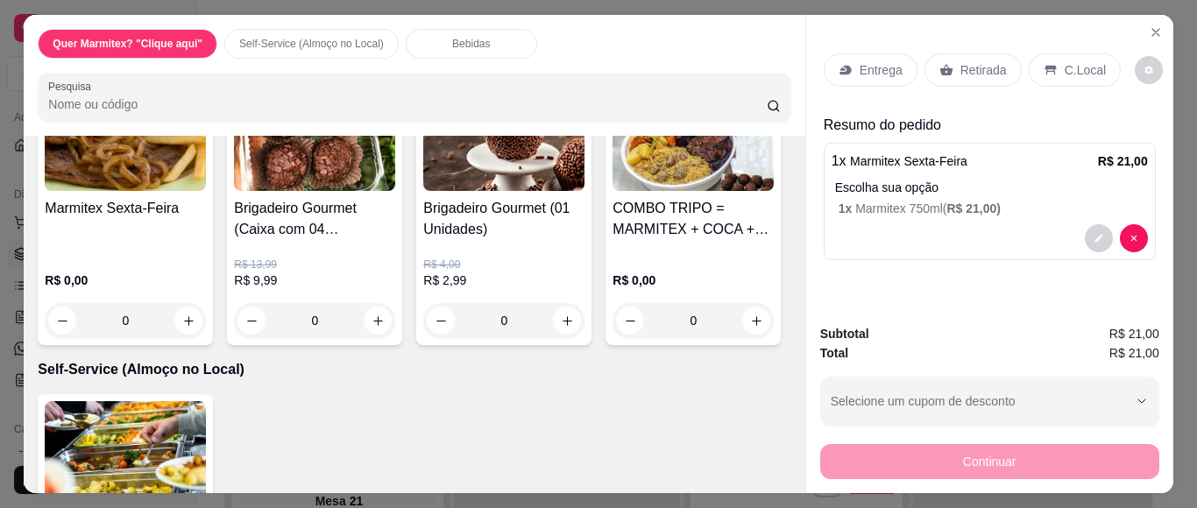
drag, startPoint x: 775, startPoint y: 422, endPoint x: 701, endPoint y: 316, distance: 128.4
click at [701, 316] on div "Item avulso Quer Marmitex? "Clique aqui" Marmitex Sexta-Feira R$ 0,00 0 Brigade…" at bounding box center [414, 314] width 781 height 357
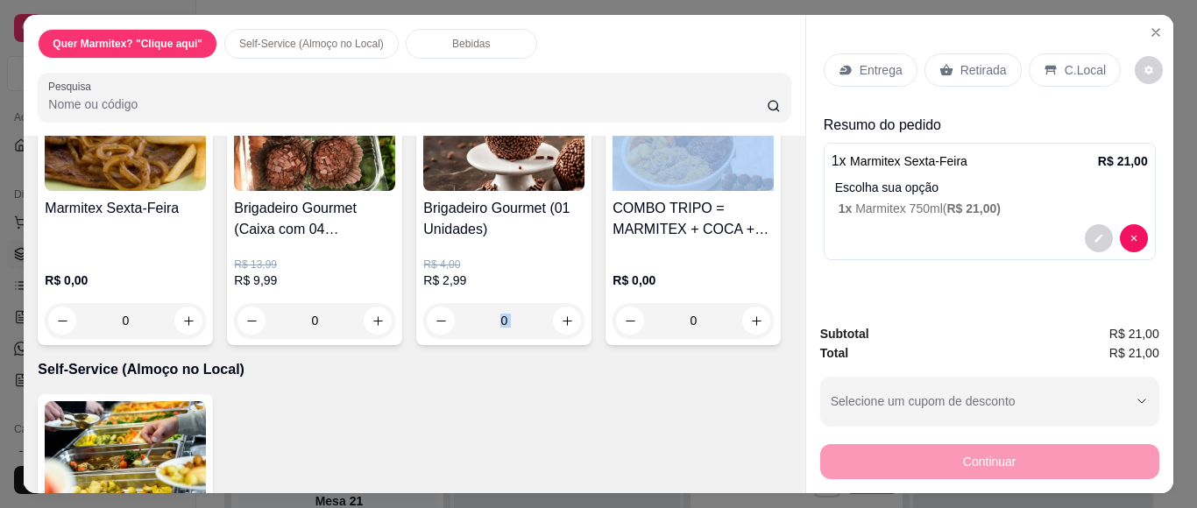
drag, startPoint x: 701, startPoint y: 316, endPoint x: 773, endPoint y: 280, distance: 80.8
click at [773, 280] on div "Item avulso Quer Marmitex? "Clique aqui" Marmitex Sexta-Feira R$ 0,00 0 Brigade…" at bounding box center [414, 314] width 781 height 357
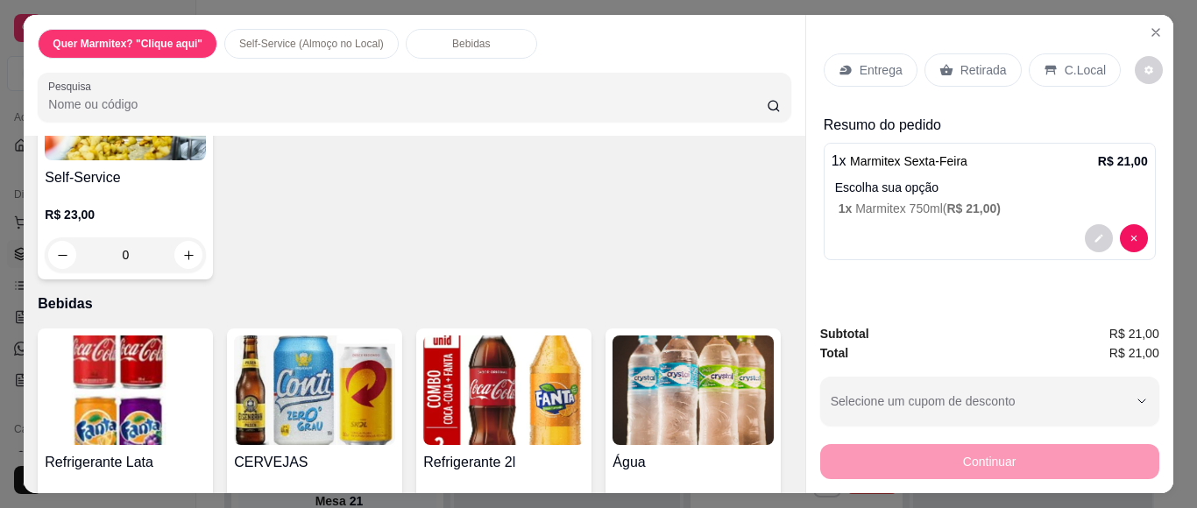
scroll to position [701, 0]
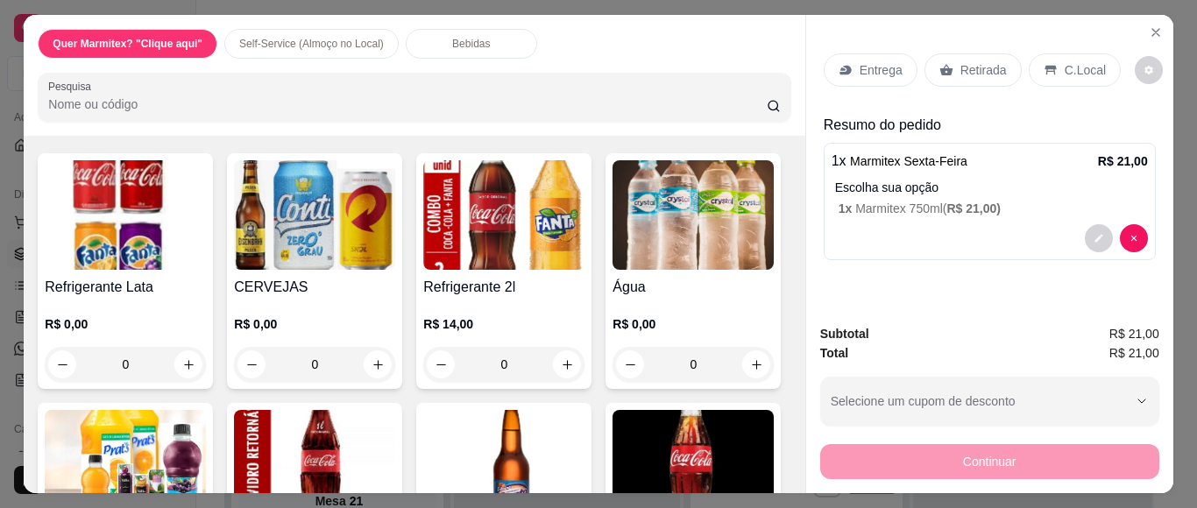
click at [178, 97] on div "0" at bounding box center [125, 79] width 161 height 35
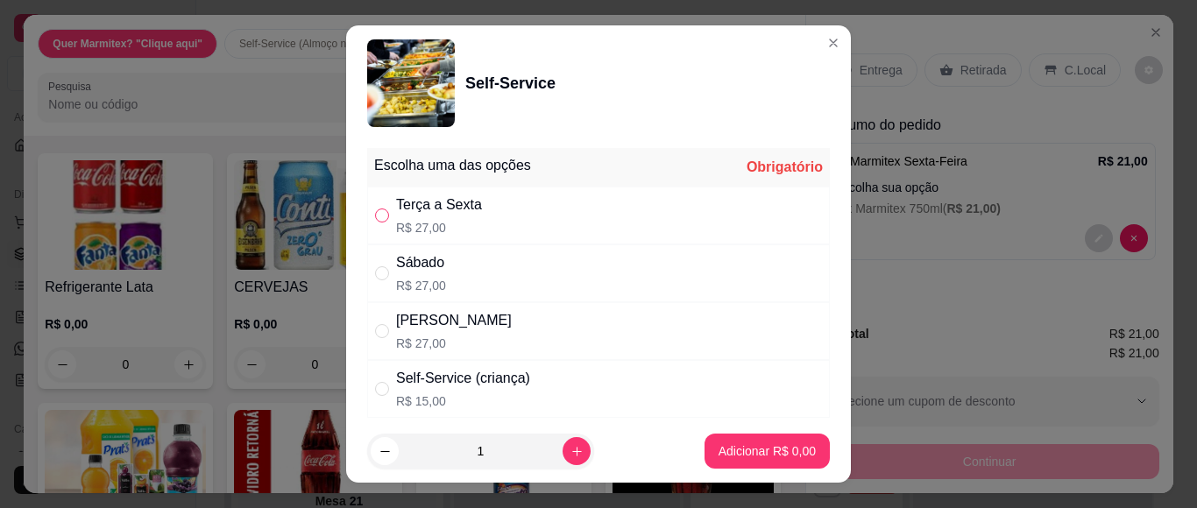
click at [375, 211] on input "" at bounding box center [382, 216] width 14 height 14
radio input "true"
click at [762, 451] on p "Adicionar R$ 27,00" at bounding box center [764, 452] width 104 height 18
type input "1"
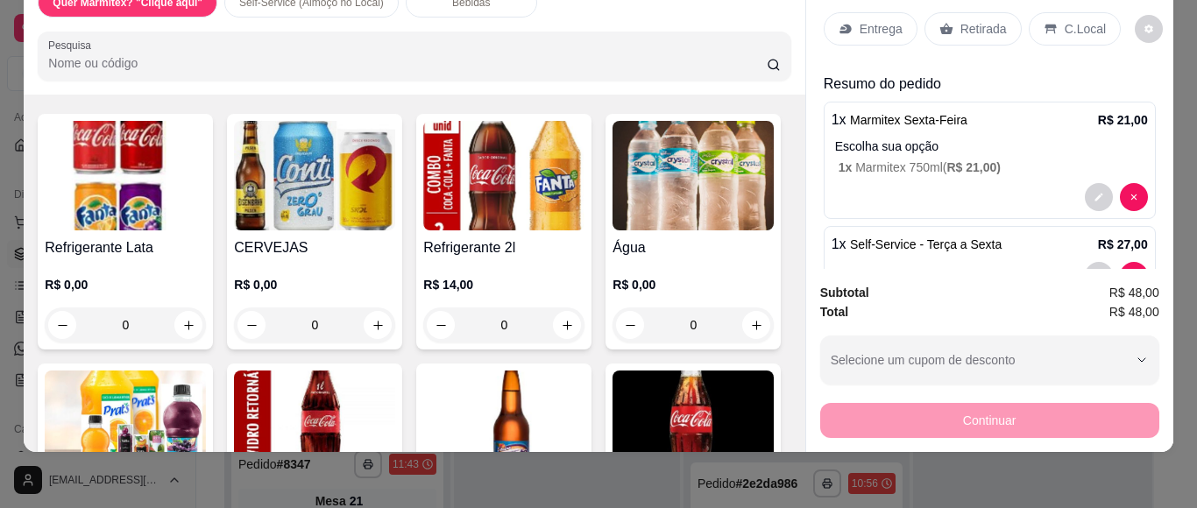
scroll to position [0, 0]
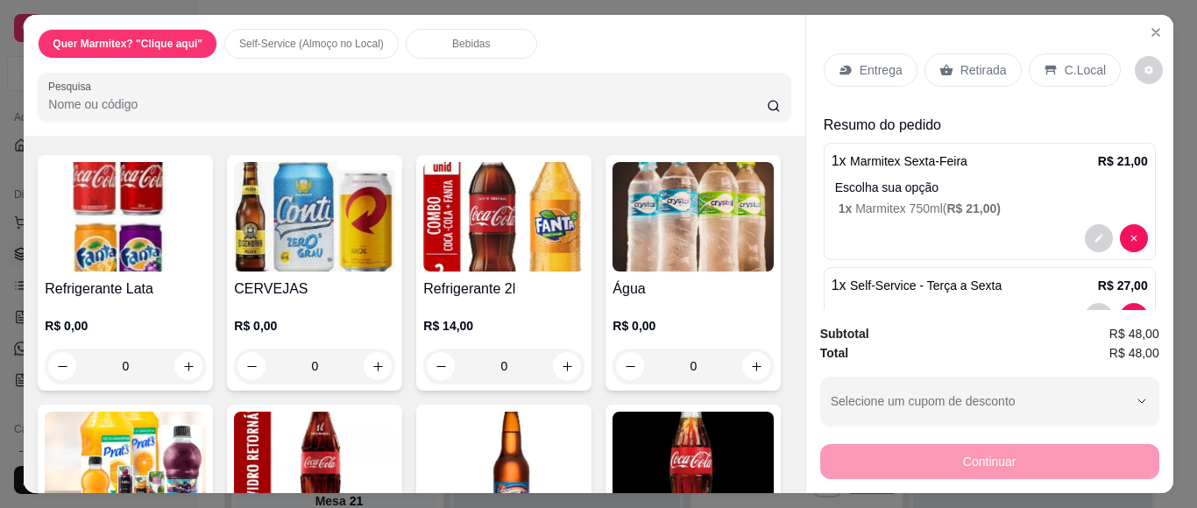
click at [974, 61] on p "Retirada" at bounding box center [984, 70] width 46 height 18
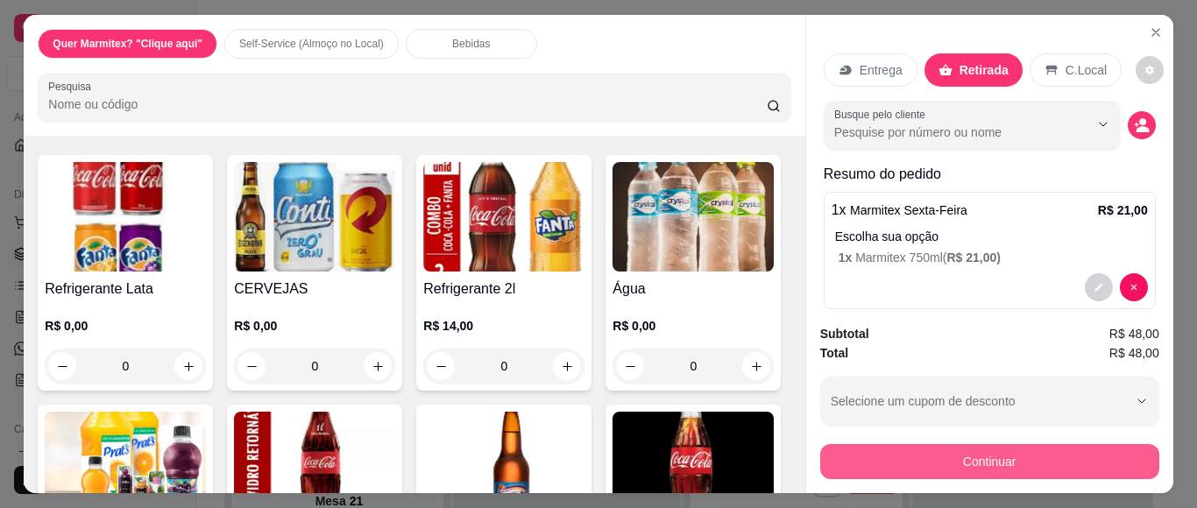
click at [1055, 447] on button "Continuar" at bounding box center [989, 461] width 339 height 35
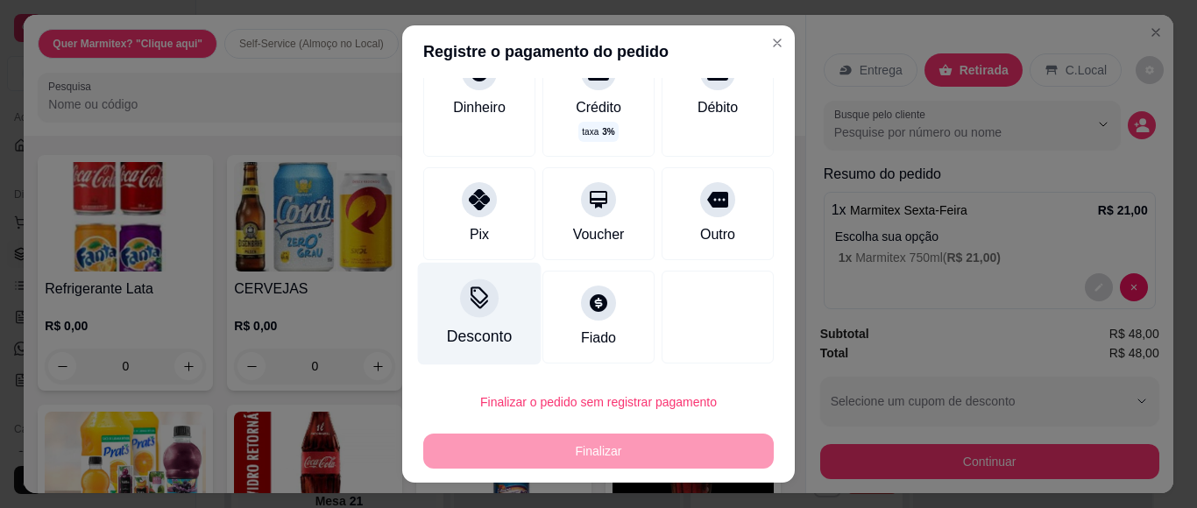
scroll to position [31, 0]
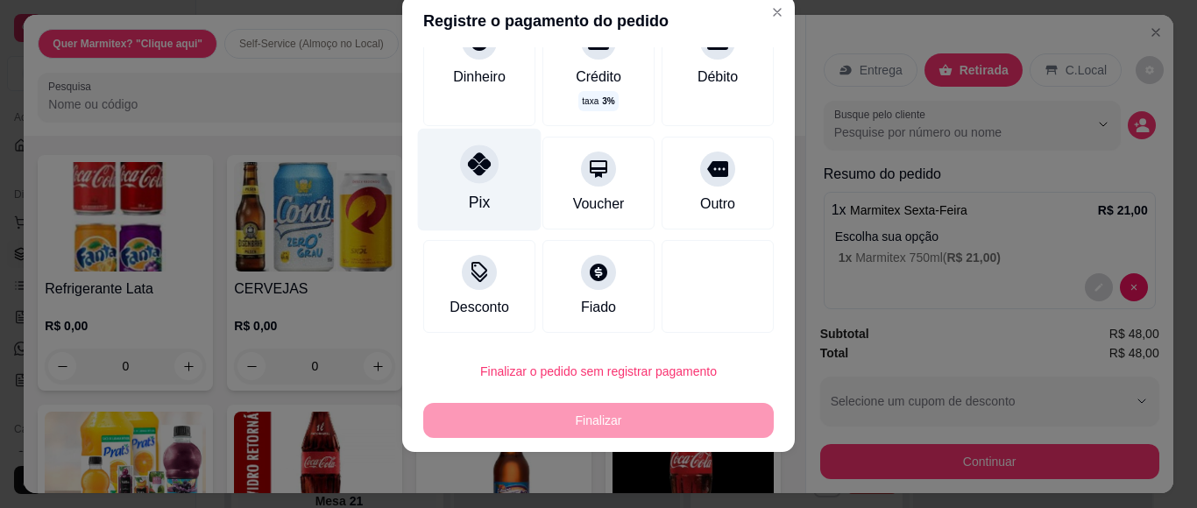
click at [479, 182] on div "Pix" at bounding box center [480, 180] width 124 height 103
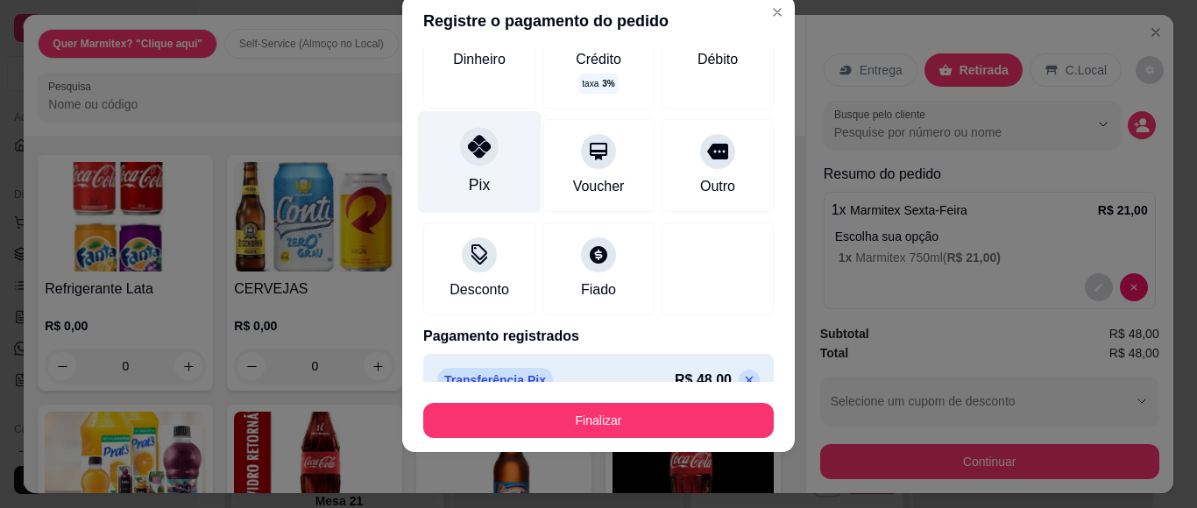
type input "R$ 0,00"
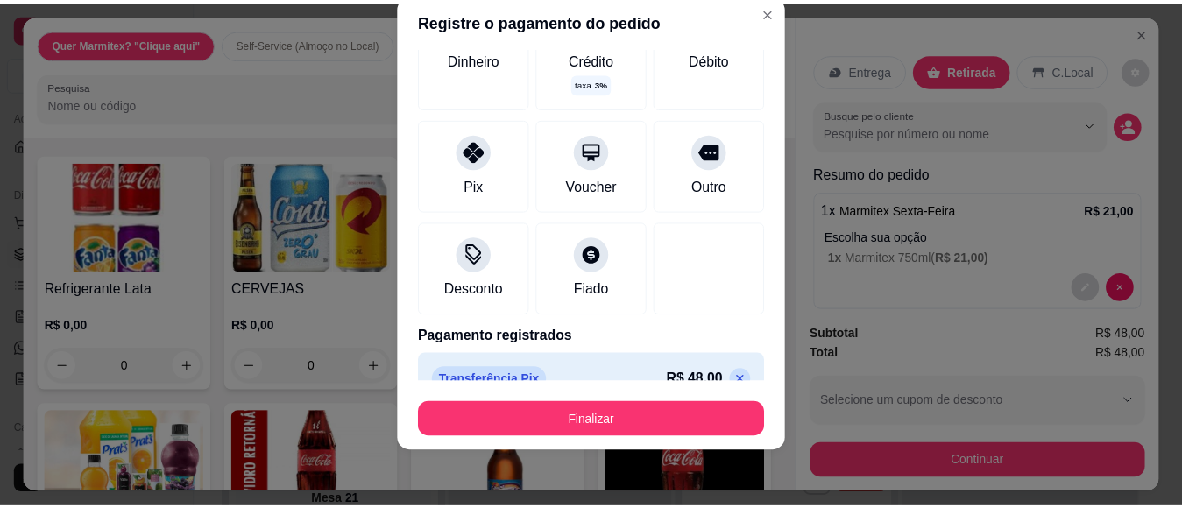
scroll to position [125, 0]
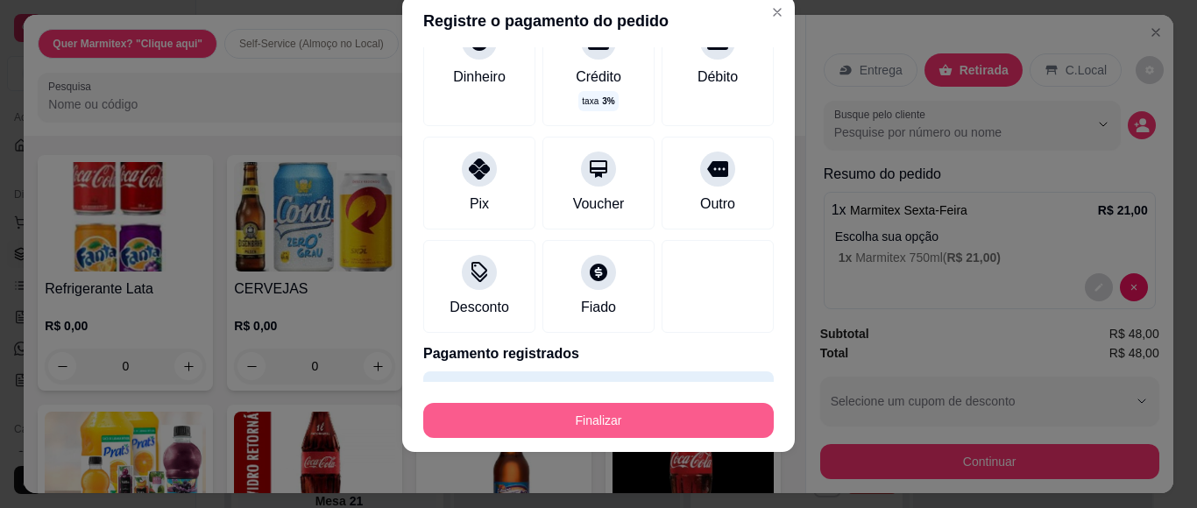
click at [598, 410] on button "Finalizar" at bounding box center [598, 420] width 351 height 35
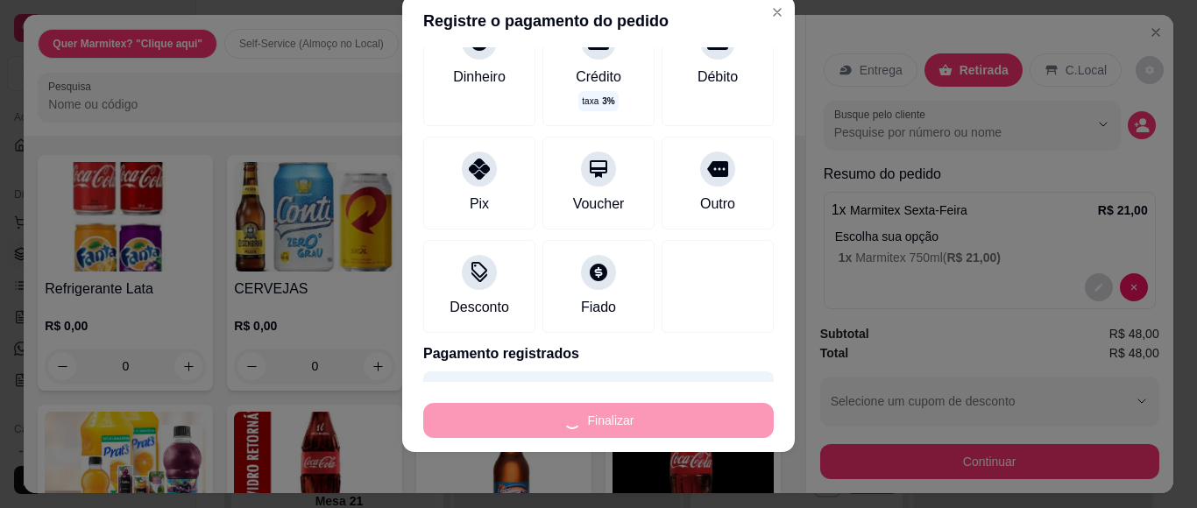
type input "0"
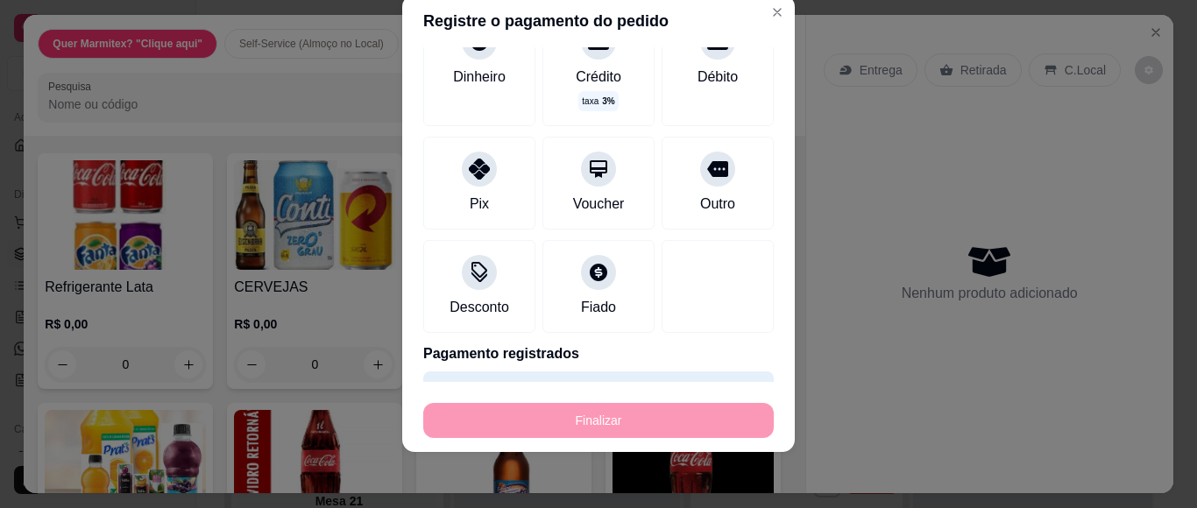
type input "-R$ 48,00"
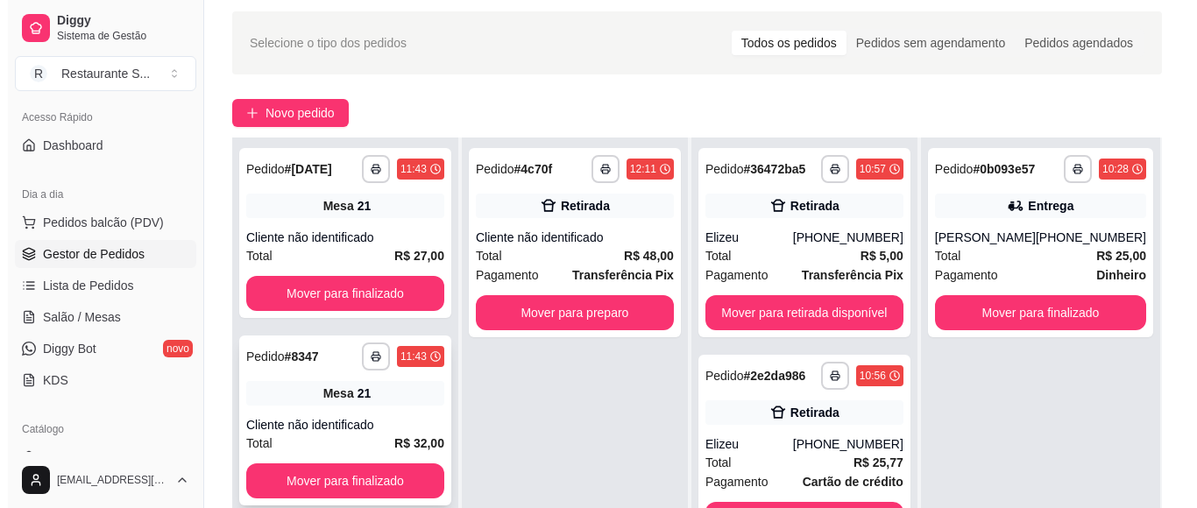
scroll to position [117, 0]
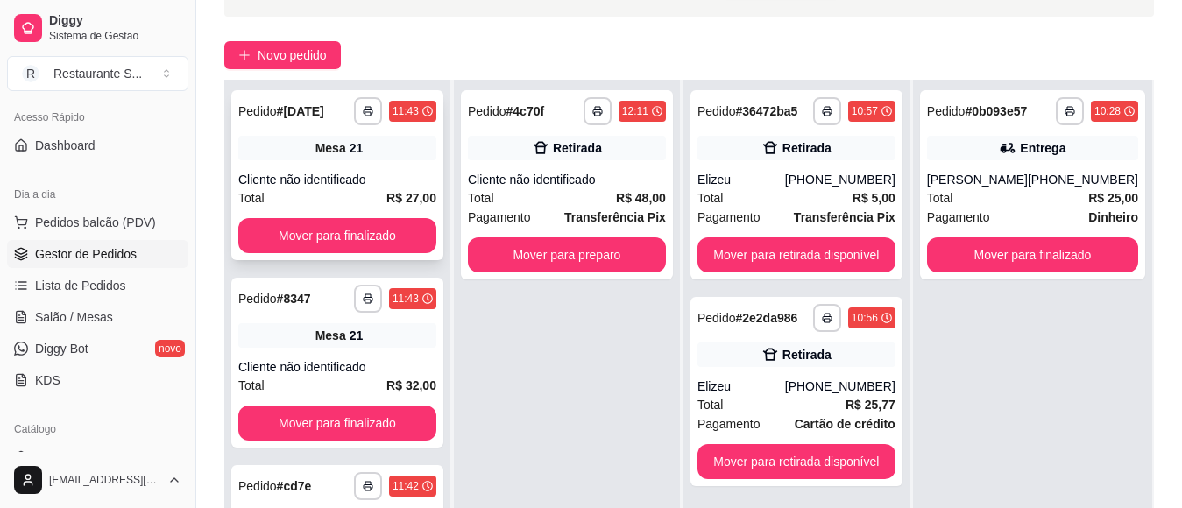
click at [386, 150] on div "Mesa 21" at bounding box center [337, 148] width 198 height 25
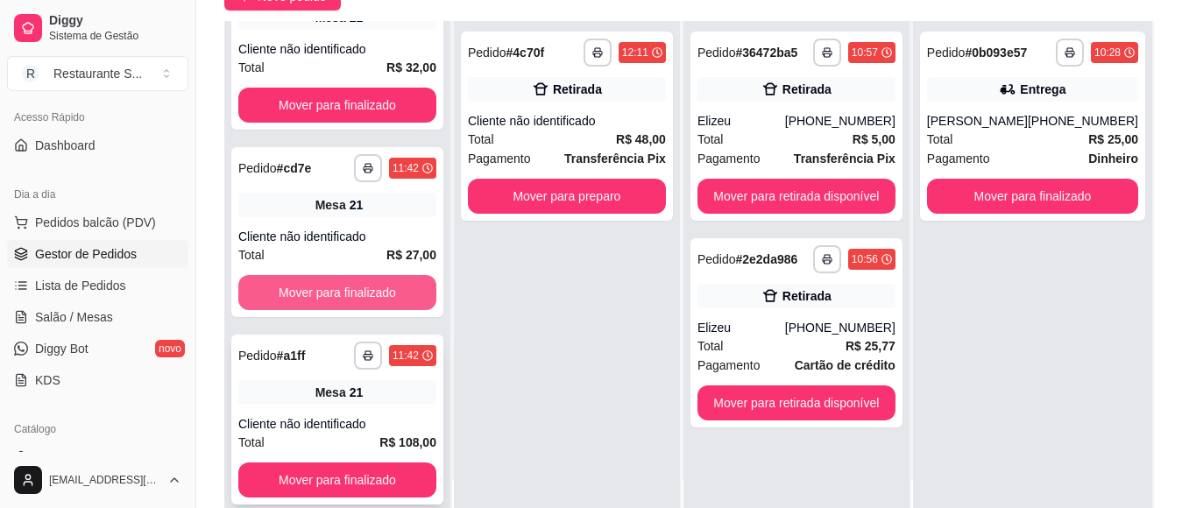
scroll to position [267, 0]
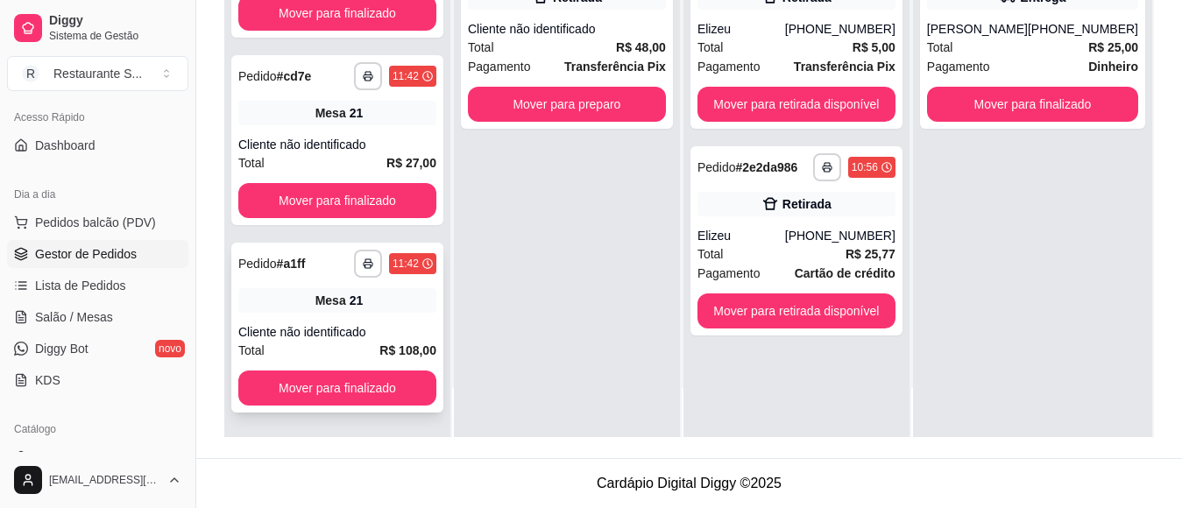
click at [368, 309] on div "Mesa 21" at bounding box center [337, 300] width 198 height 25
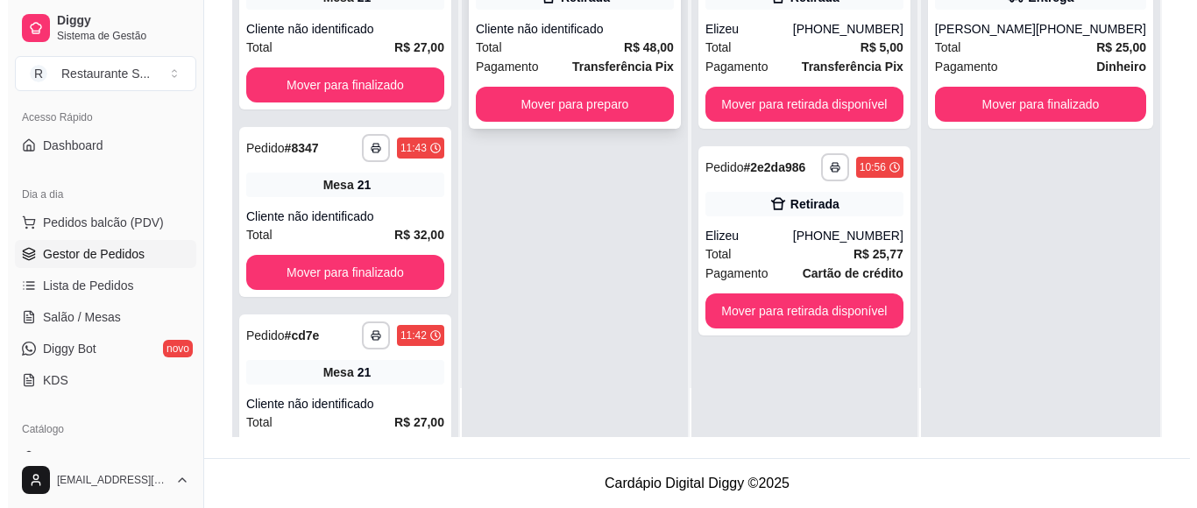
scroll to position [0, 0]
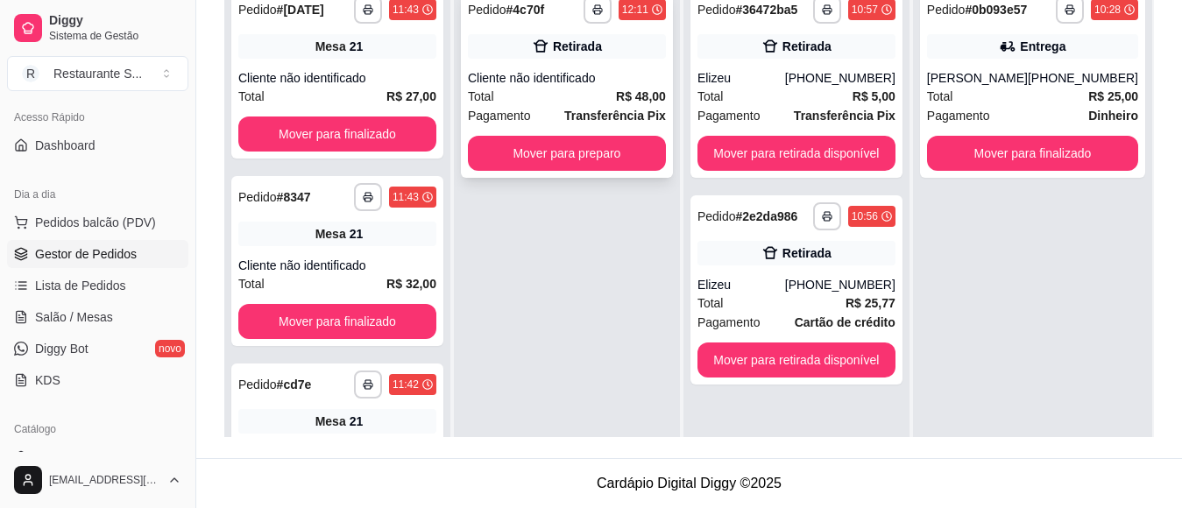
click at [636, 60] on div "**********" at bounding box center [567, 83] width 212 height 189
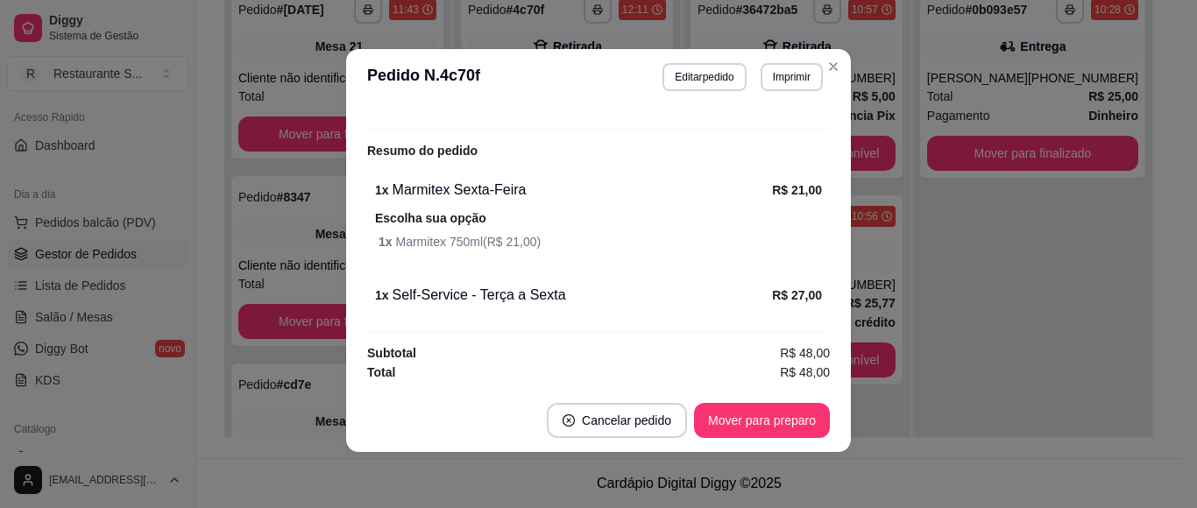
scroll to position [230, 0]
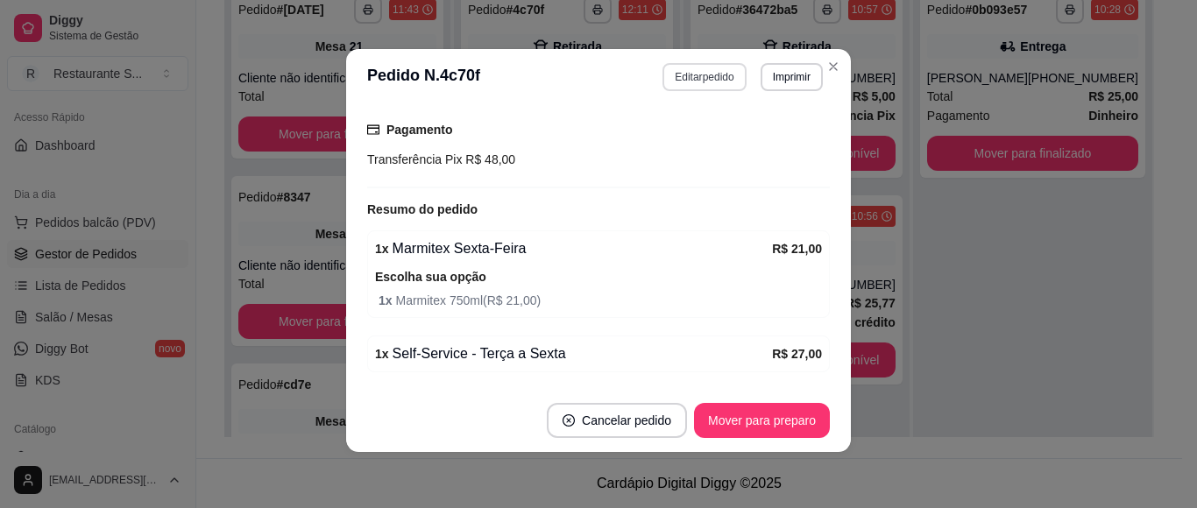
click at [703, 70] on button "Editar pedido" at bounding box center [704, 77] width 83 height 28
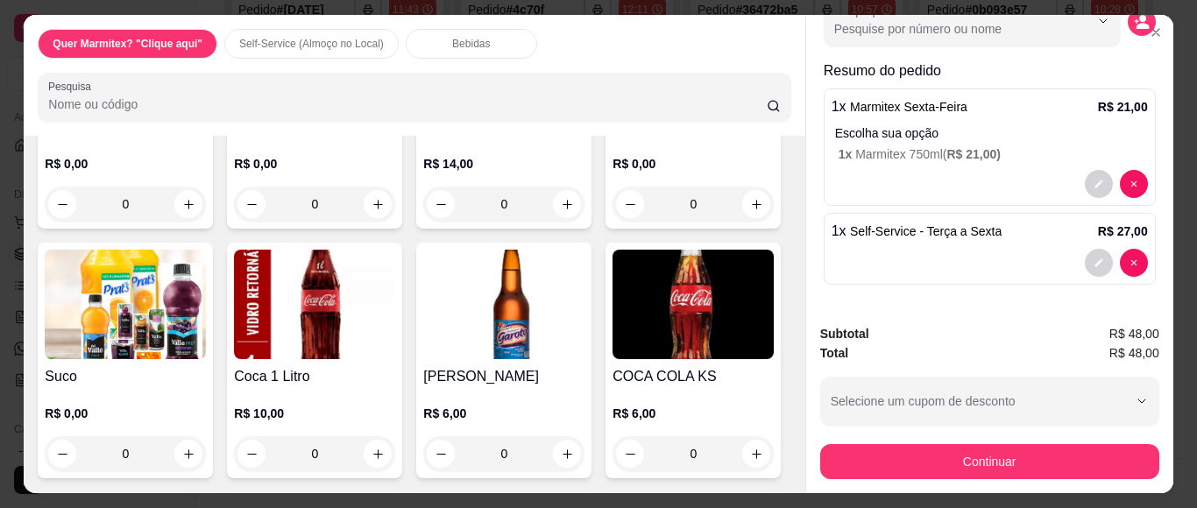
scroll to position [1344, 0]
click at [423, 359] on img at bounding box center [503, 305] width 161 height 110
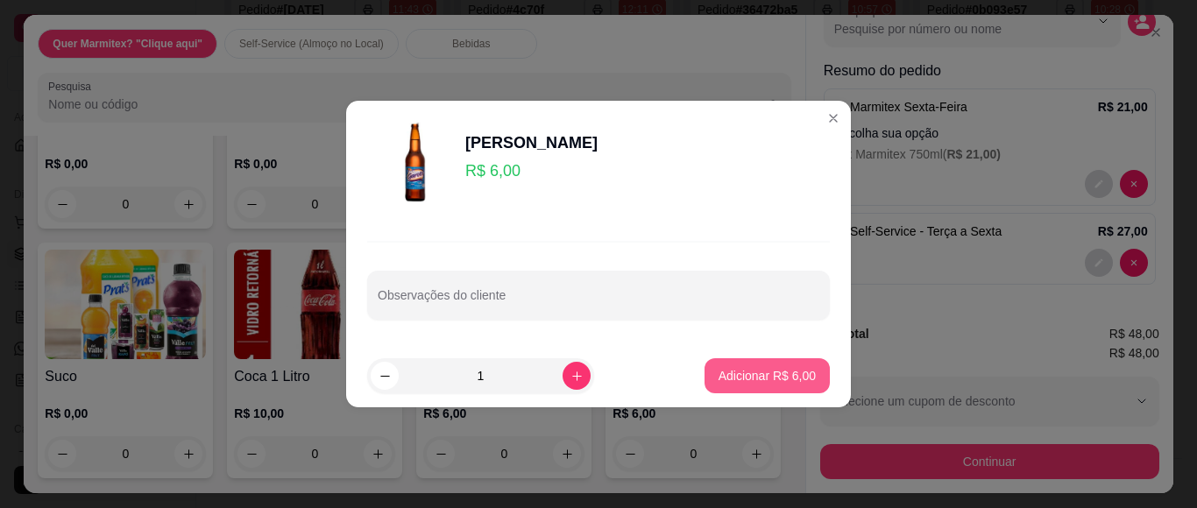
click at [813, 369] on button "Adicionar R$ 6,00" at bounding box center [767, 375] width 125 height 35
type input "1"
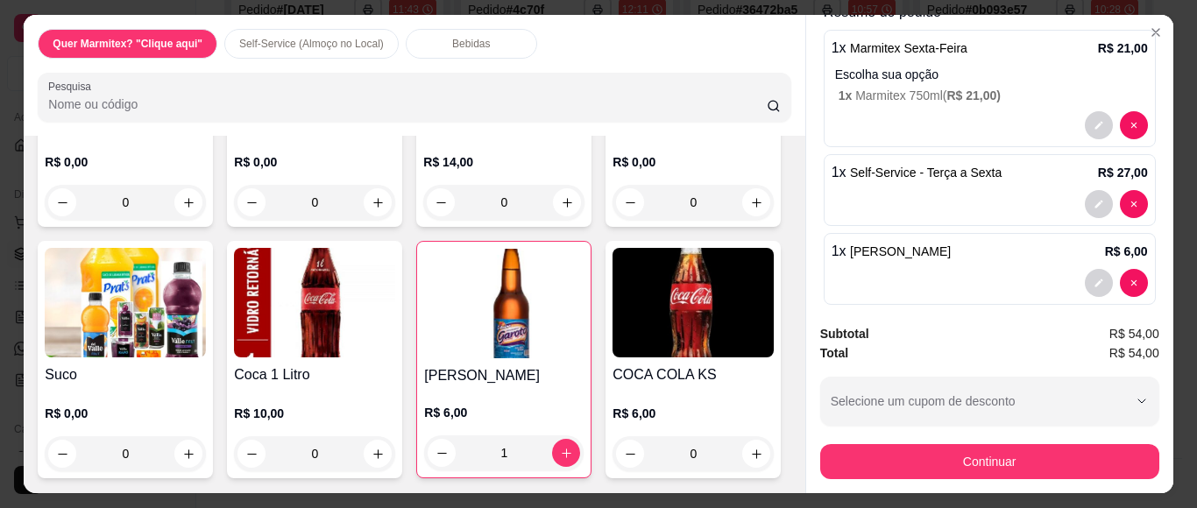
scroll to position [182, 0]
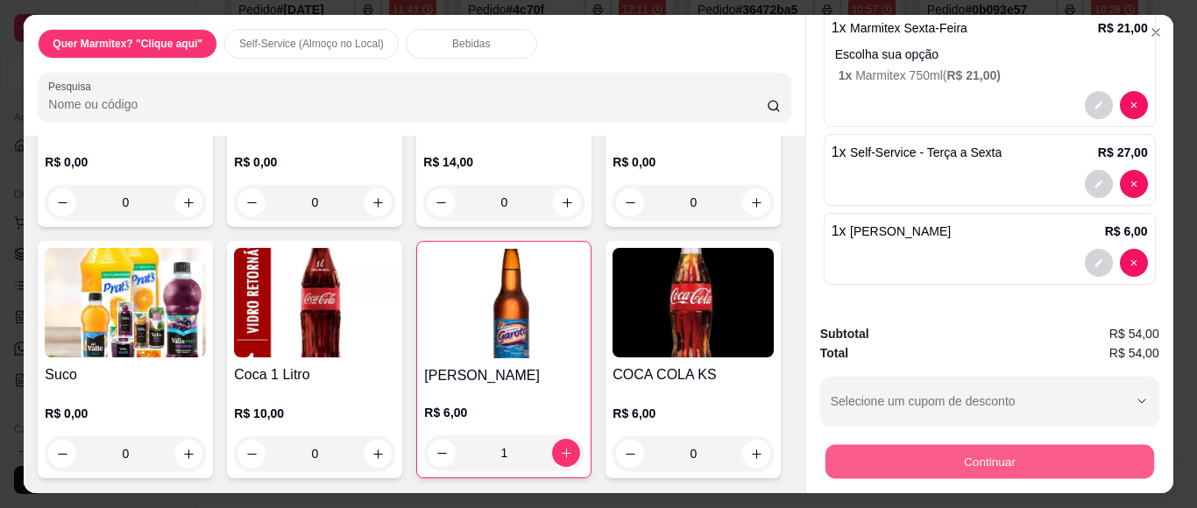
click at [1018, 450] on button "Continuar" at bounding box center [989, 461] width 329 height 34
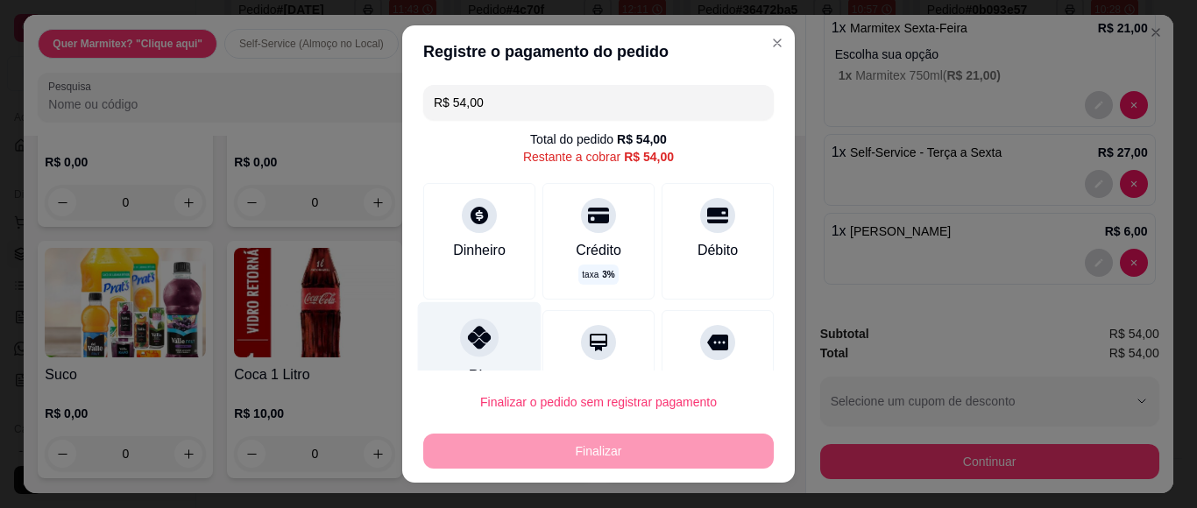
click at [468, 330] on icon at bounding box center [479, 337] width 23 height 23
type input "R$ 0,00"
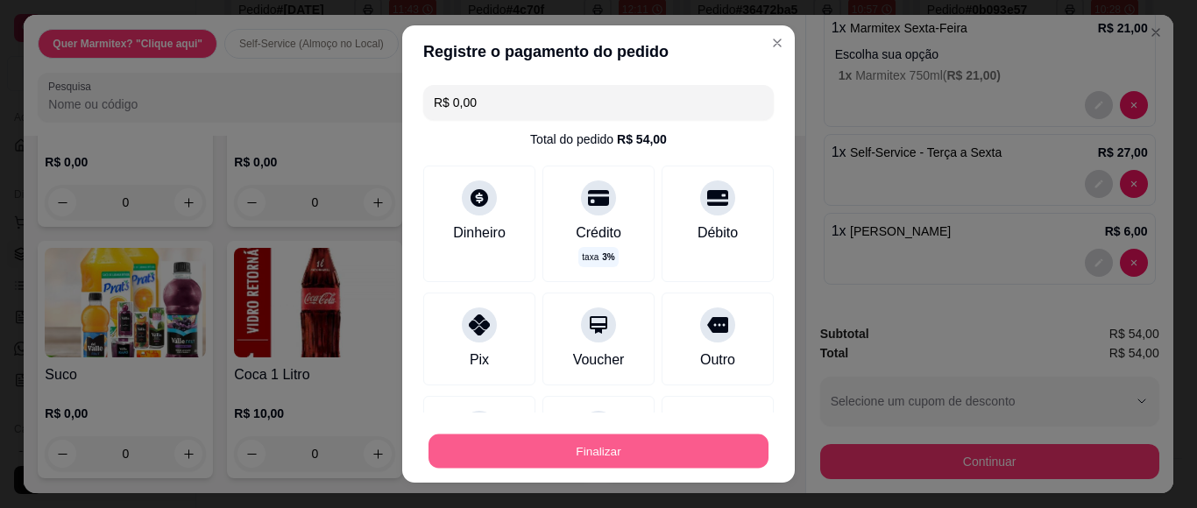
click at [591, 449] on button "Finalizar" at bounding box center [599, 452] width 340 height 34
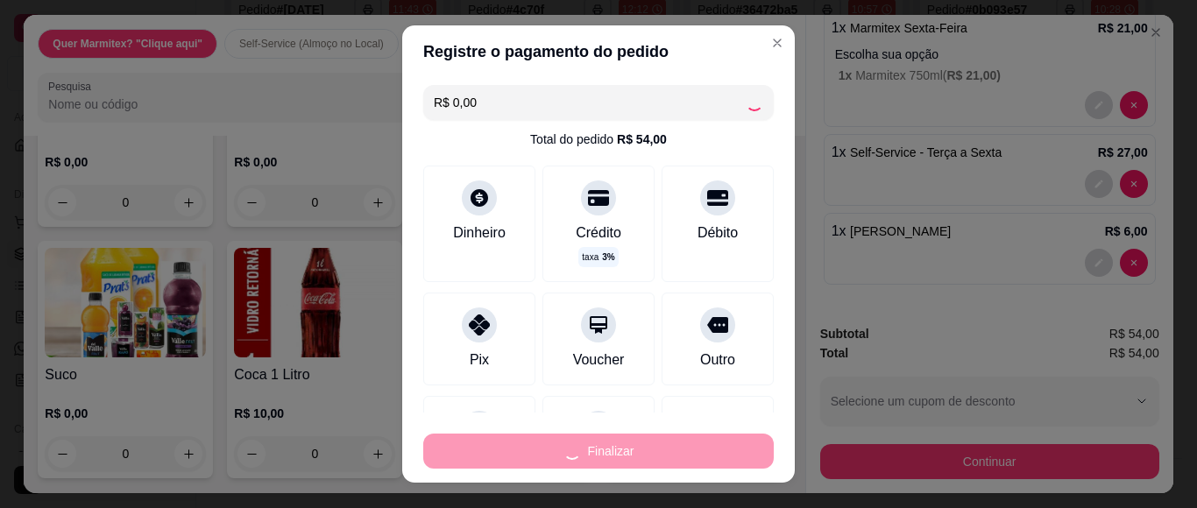
type input "0"
type input "-R$ 54,00"
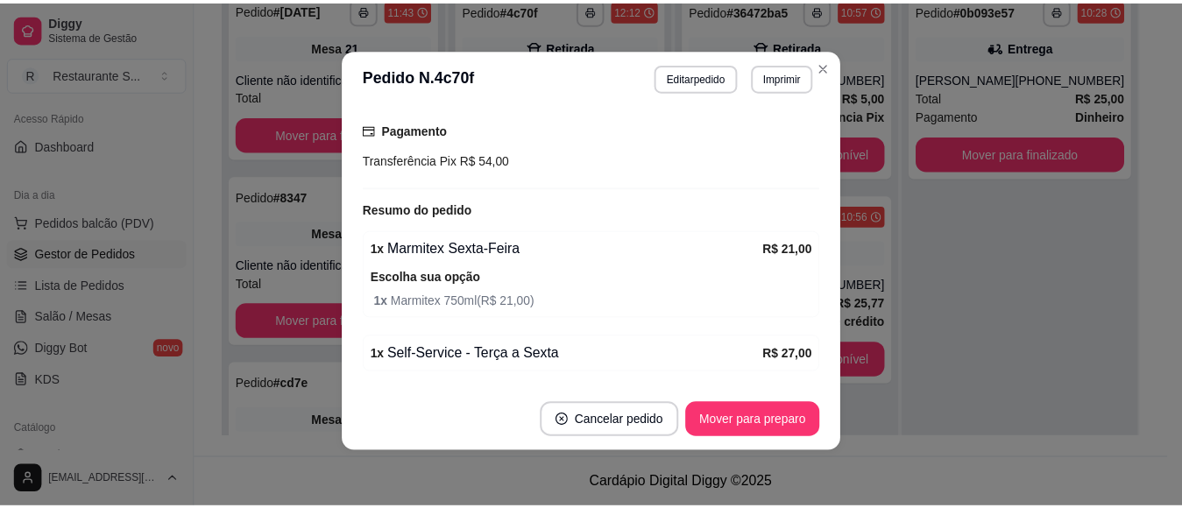
scroll to position [0, 0]
